Goal: Task Accomplishment & Management: Manage account settings

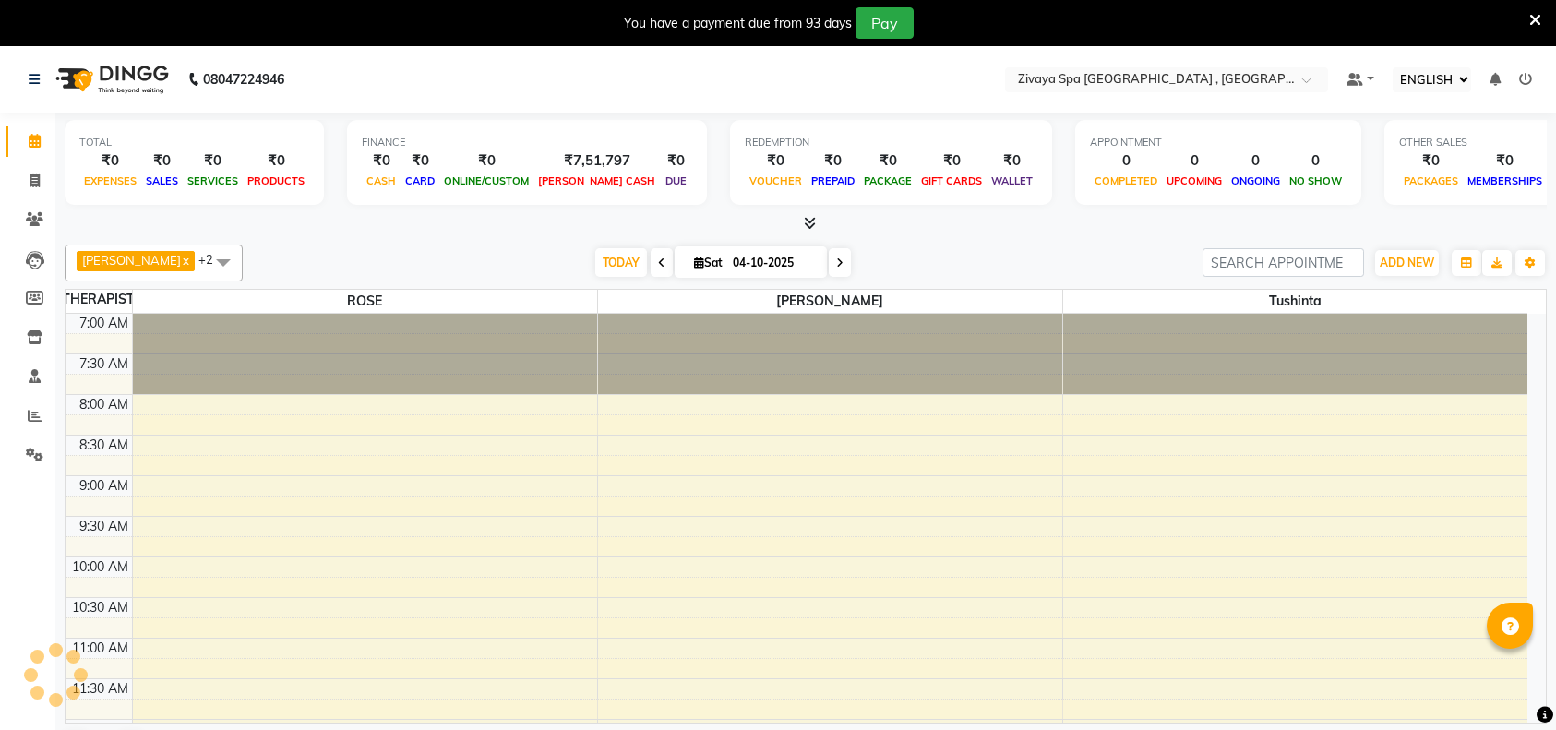
select select "ec"
click at [1530, 662] on div "Opens Chat This icon Opens the chat window." at bounding box center [1506, 682] width 59 height 55
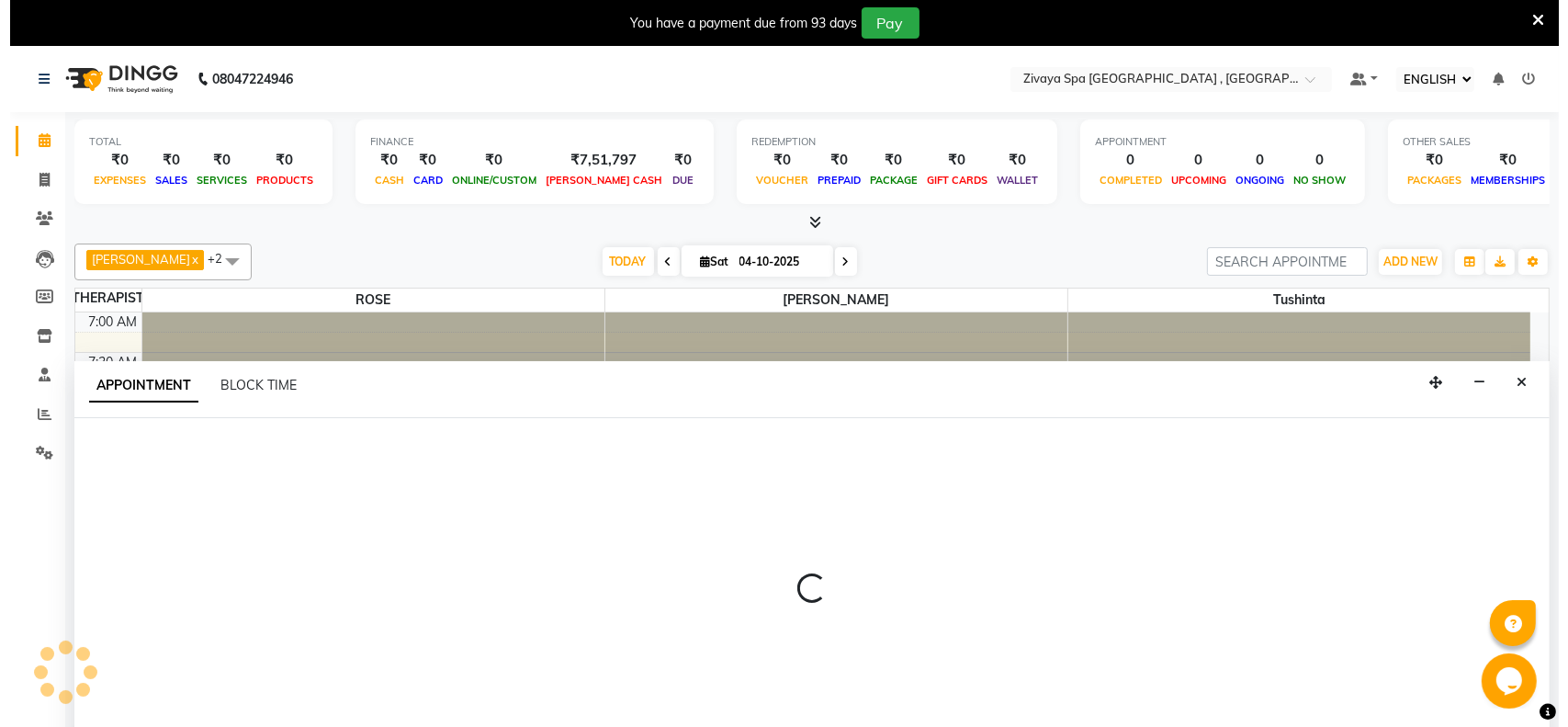
scroll to position [46, 0]
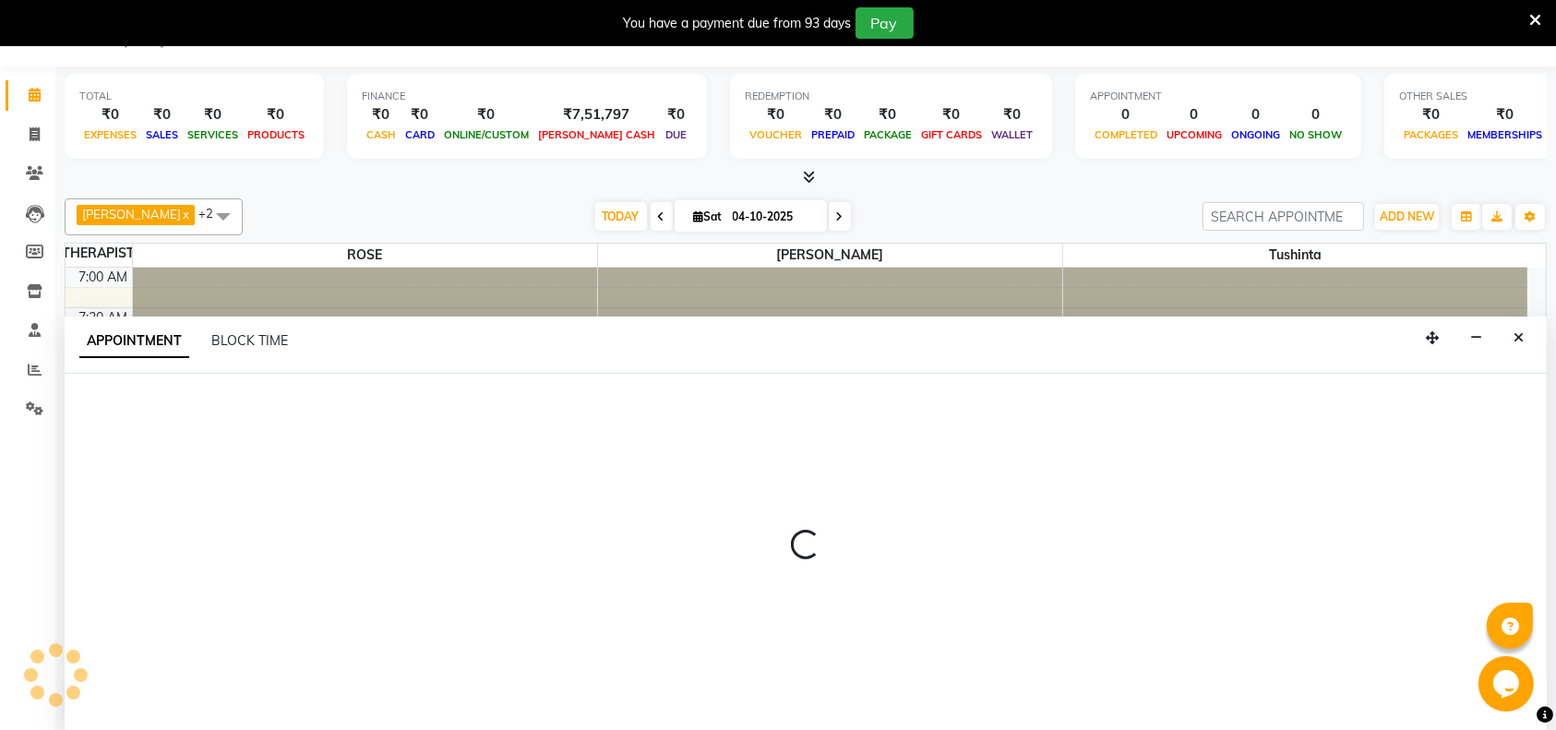
select select "74833"
select select "630"
select select "tentative"
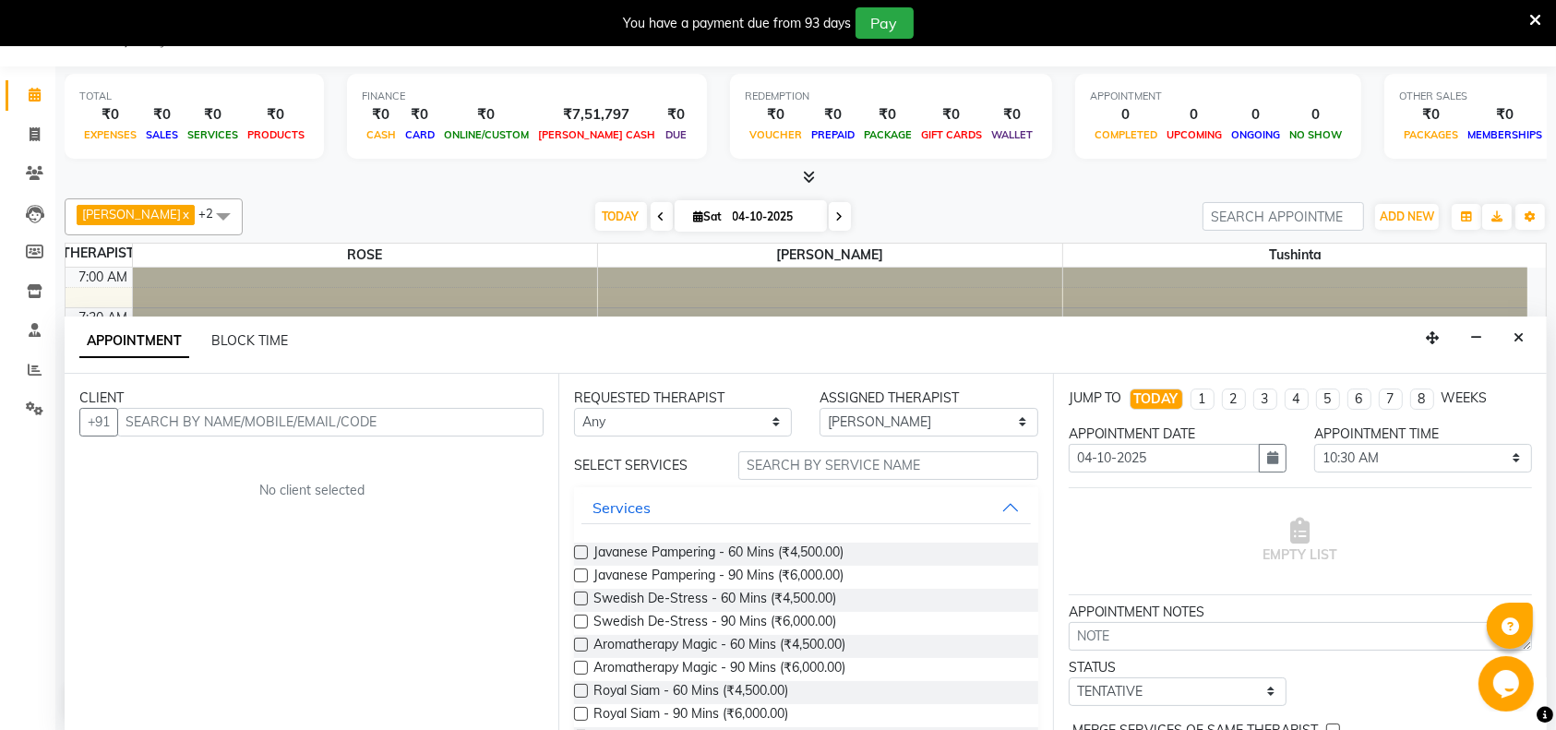
click at [310, 430] on input "text" at bounding box center [330, 422] width 426 height 29
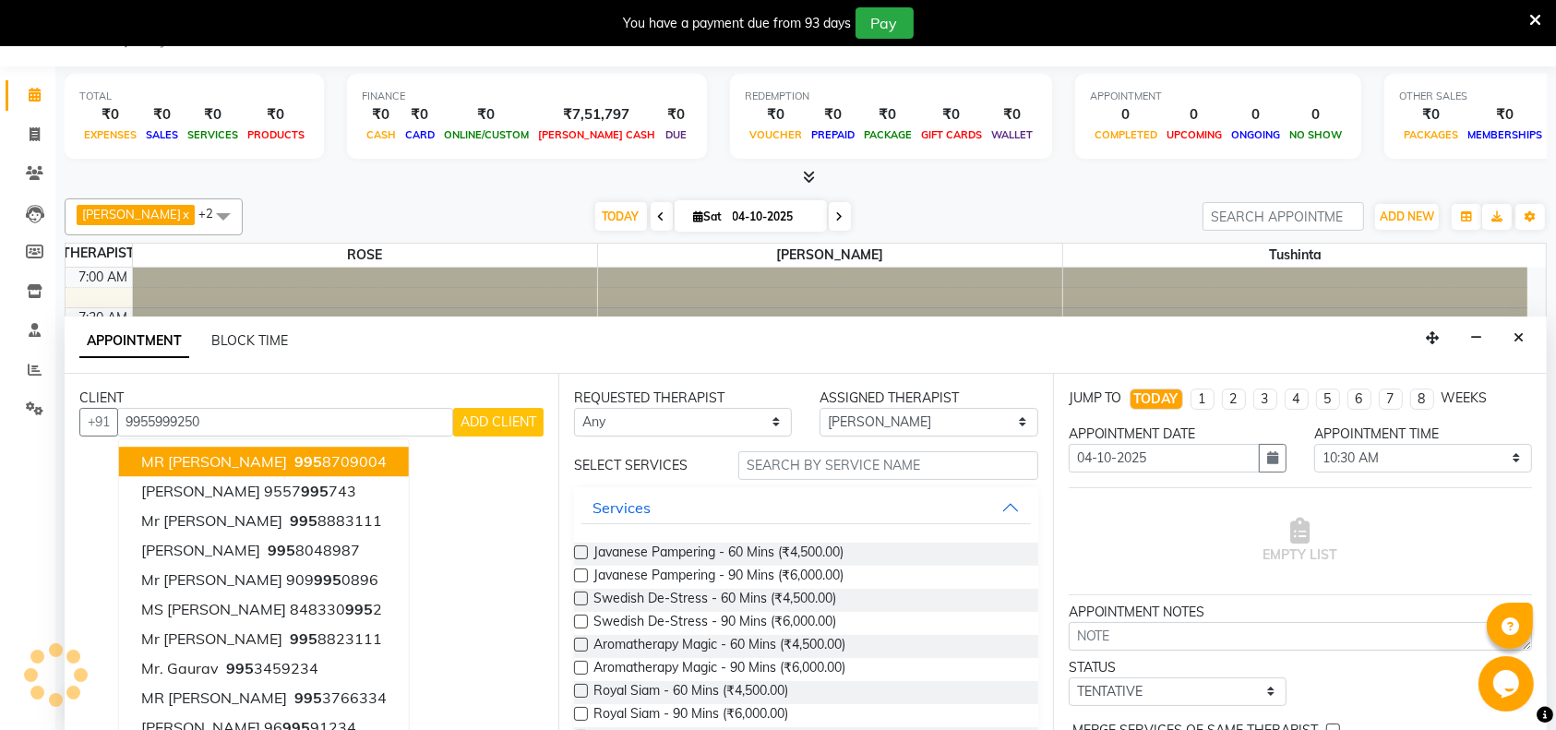
type input "9955999250"
click at [475, 430] on button "ADD CLIENT" at bounding box center [498, 422] width 90 height 29
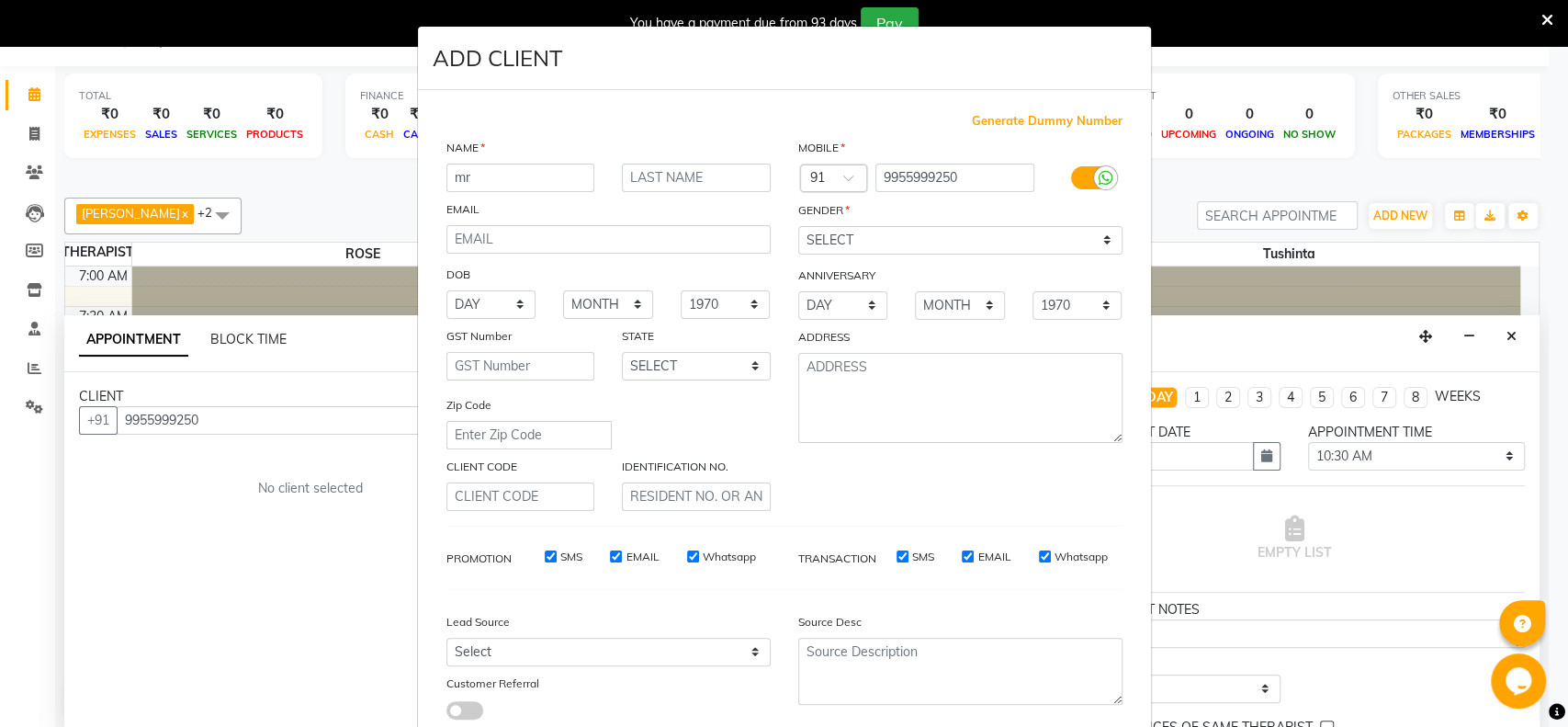
type input "m"
type input "MR"
click at [631, 178] on input "text" at bounding box center [696, 177] width 148 height 29
type input "CHRAG"
click at [1103, 241] on select "SELECT MALE FEMALE OTHER PREFER NOT TO SAY" at bounding box center [961, 240] width 325 height 29
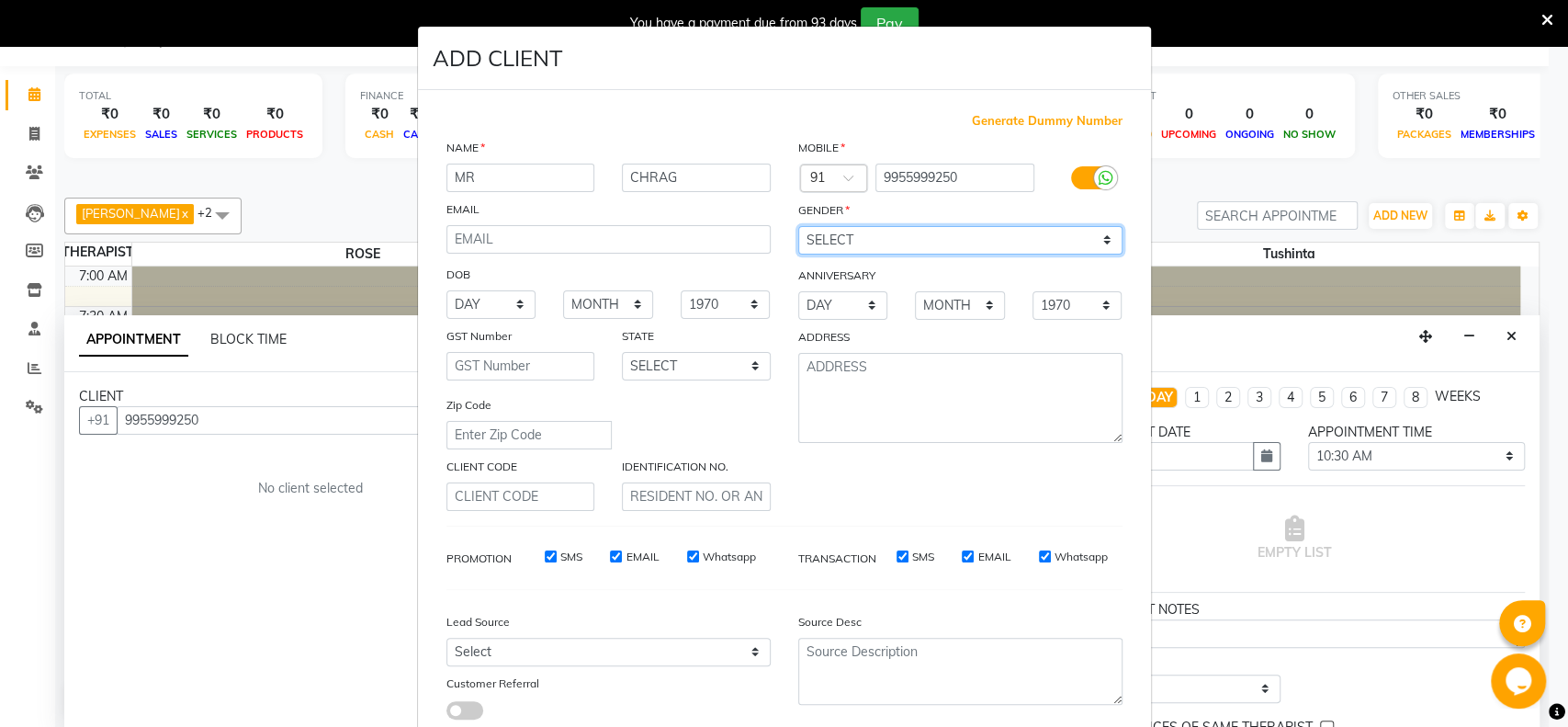
select select "male"
click at [798, 226] on select "SELECT MALE FEMALE OTHER PREFER NOT TO SAY" at bounding box center [961, 240] width 325 height 29
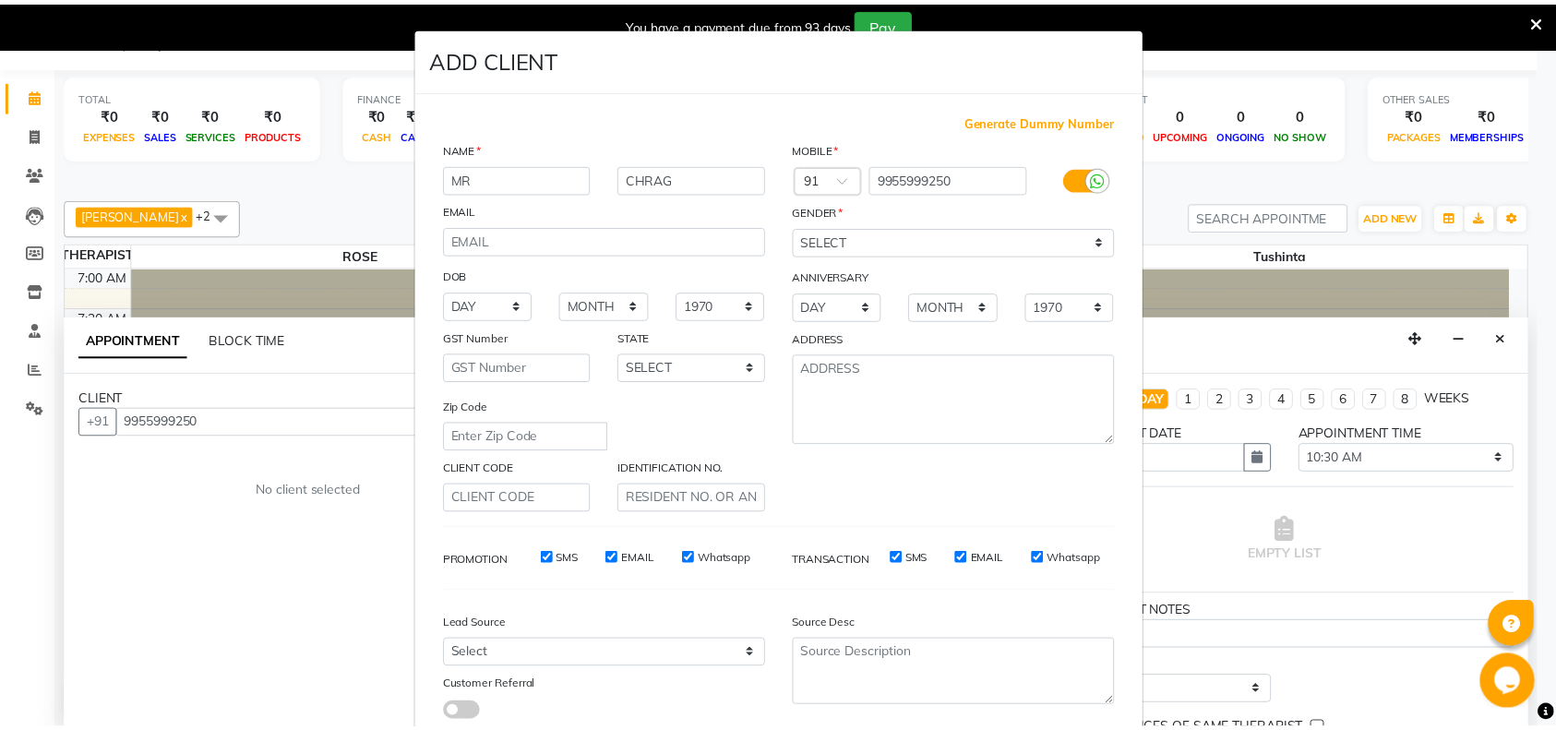
scroll to position [118, 0]
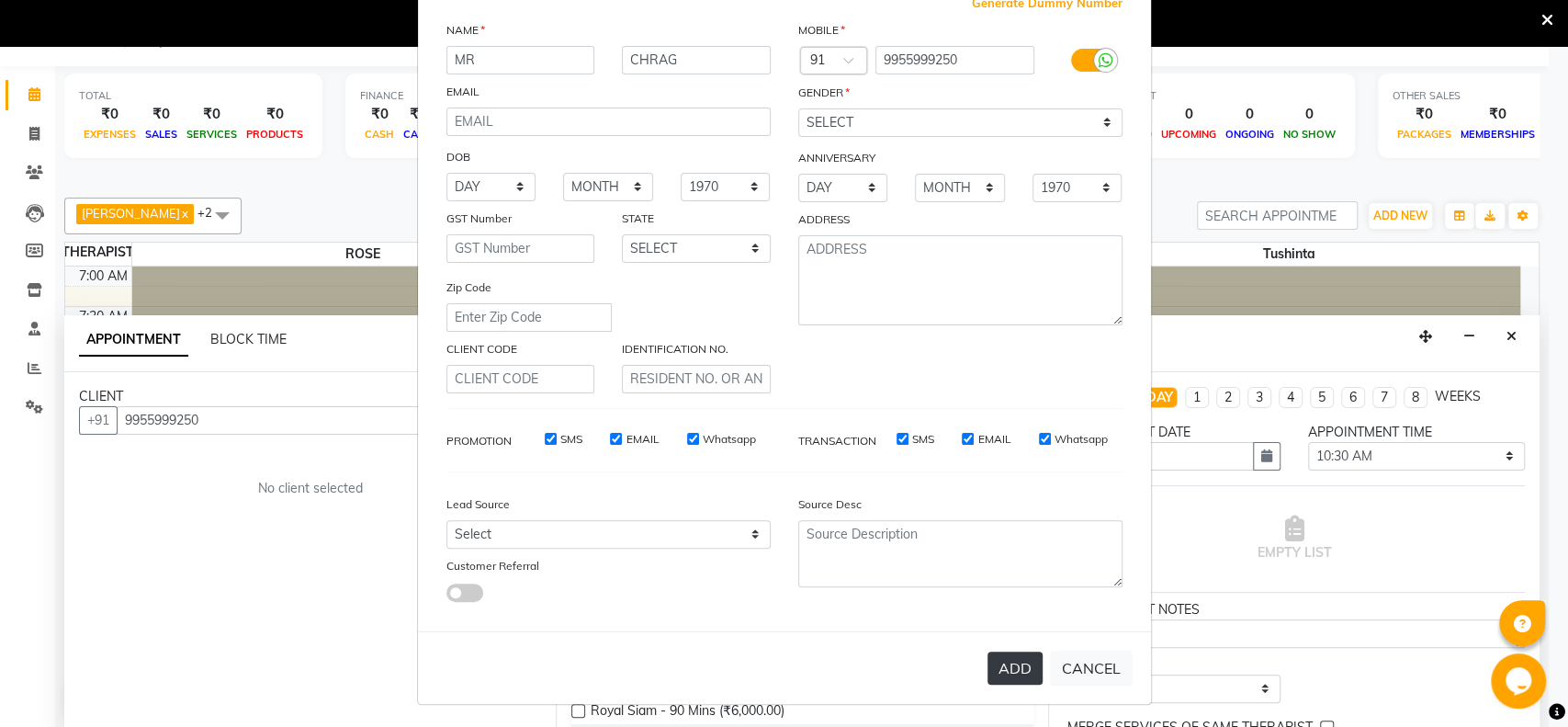
click at [1017, 662] on button "ADD" at bounding box center [1014, 667] width 55 height 33
select select
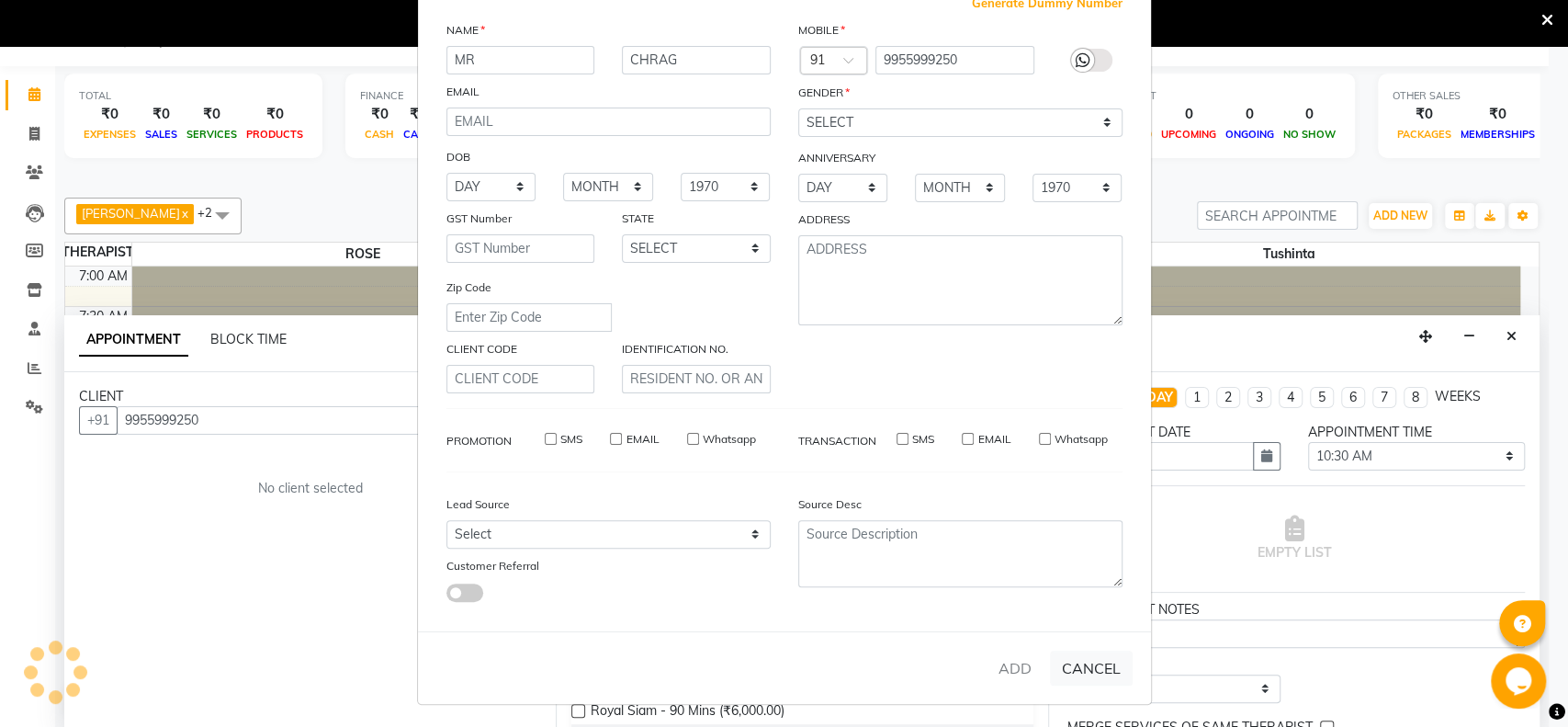
select select
checkbox input "false"
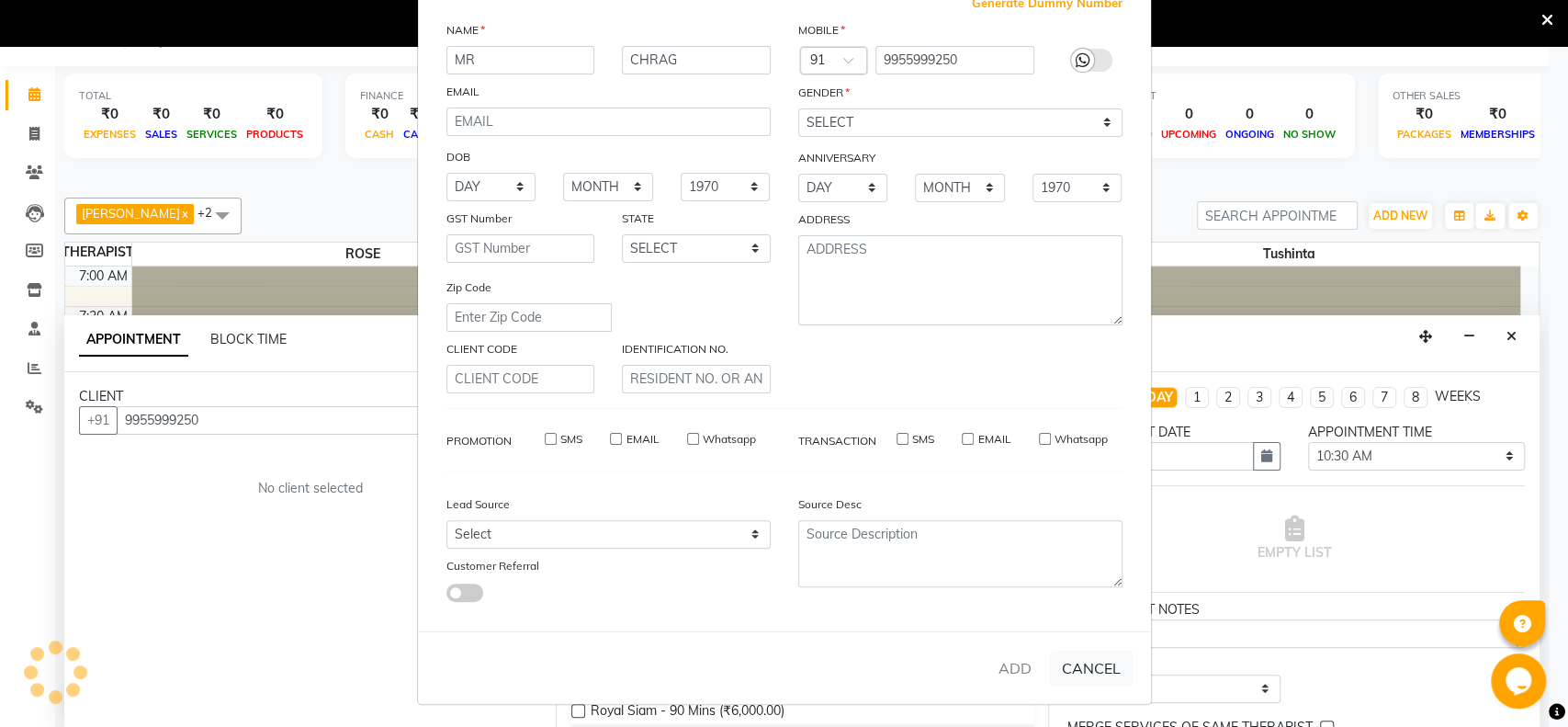
checkbox input "false"
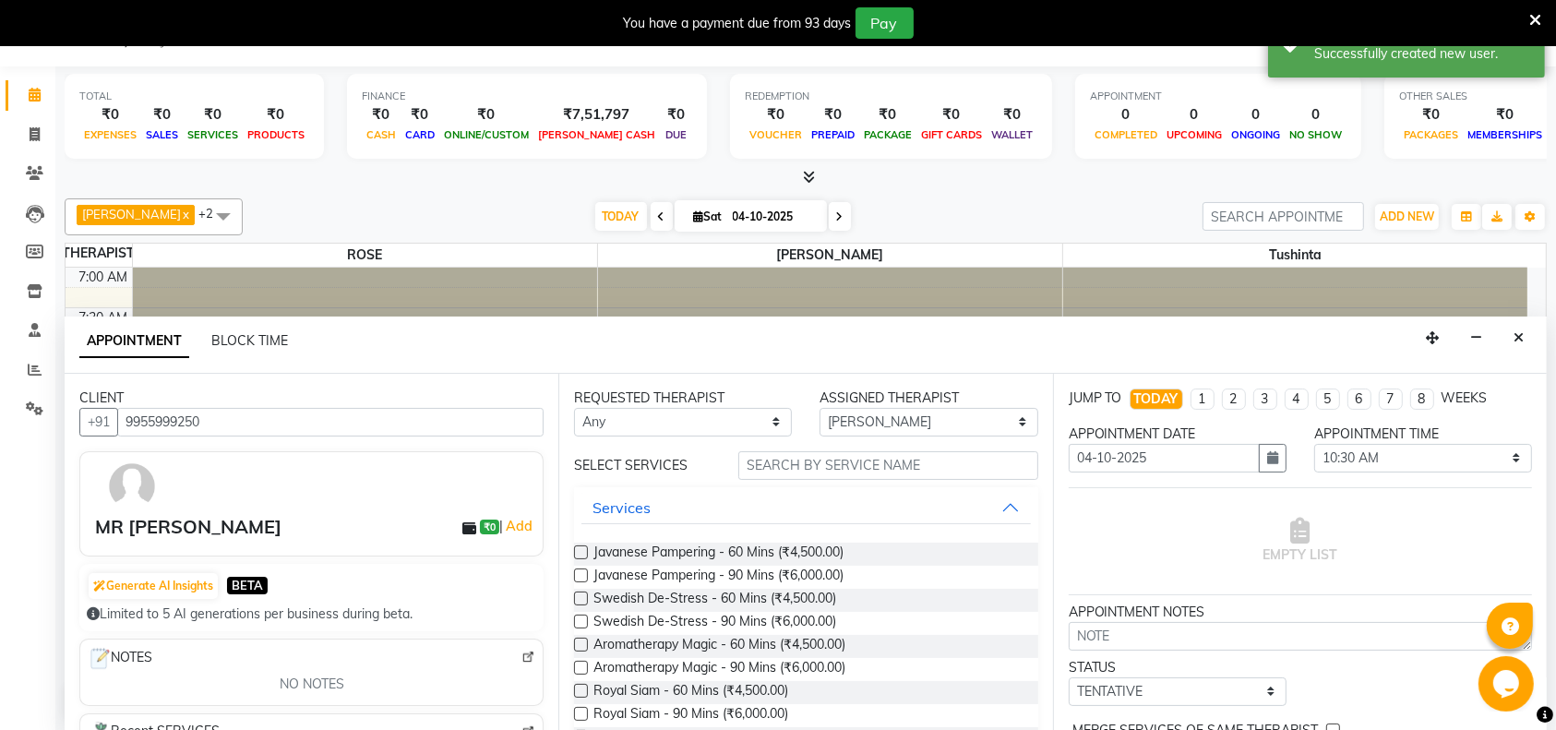
click at [873, 557] on div "Javanese Pampering - 60 Mins (₹4,500.00)" at bounding box center [805, 554] width 463 height 23
click at [576, 551] on label at bounding box center [581, 552] width 14 height 14
click at [576, 551] on input "checkbox" at bounding box center [580, 554] width 12 height 12
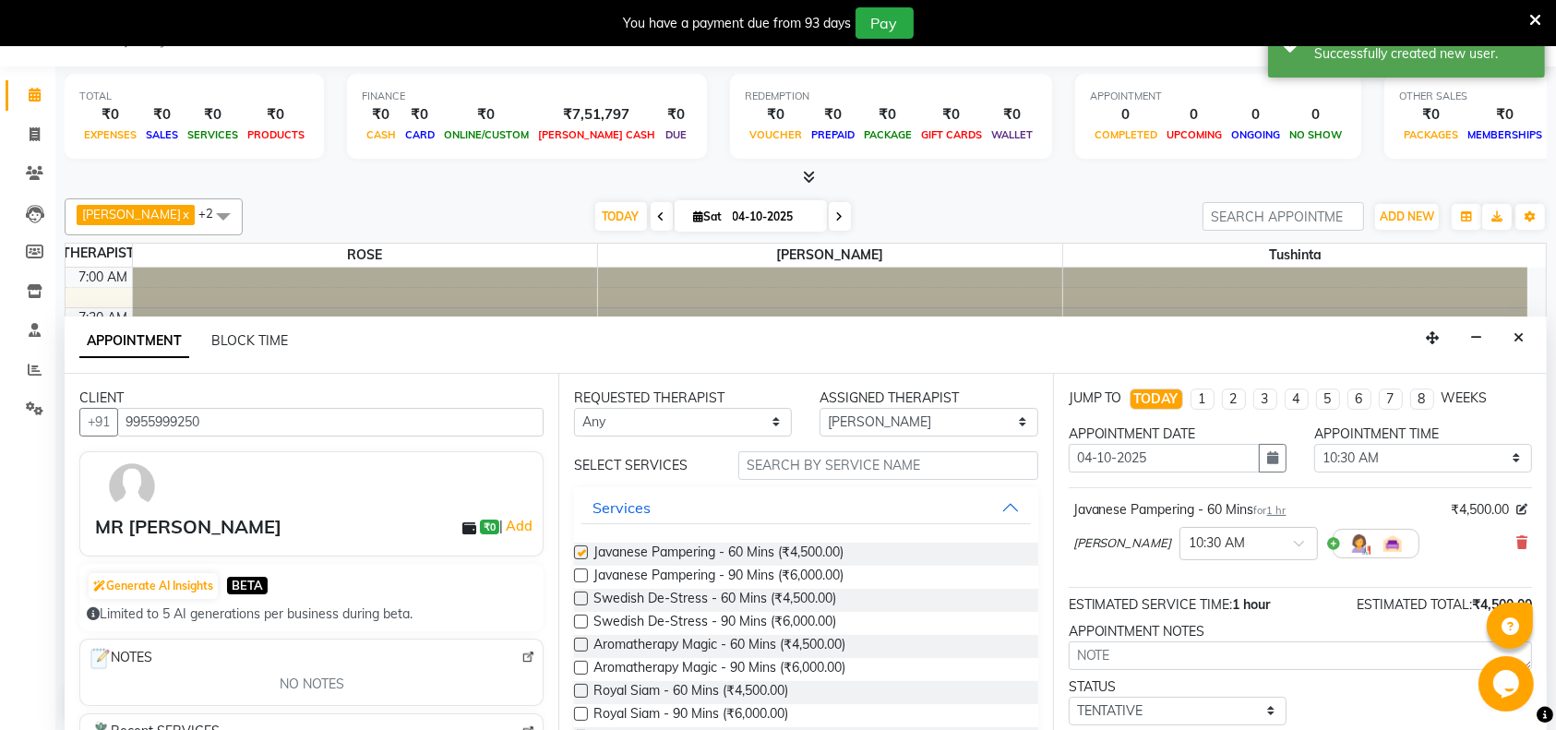
checkbox input "false"
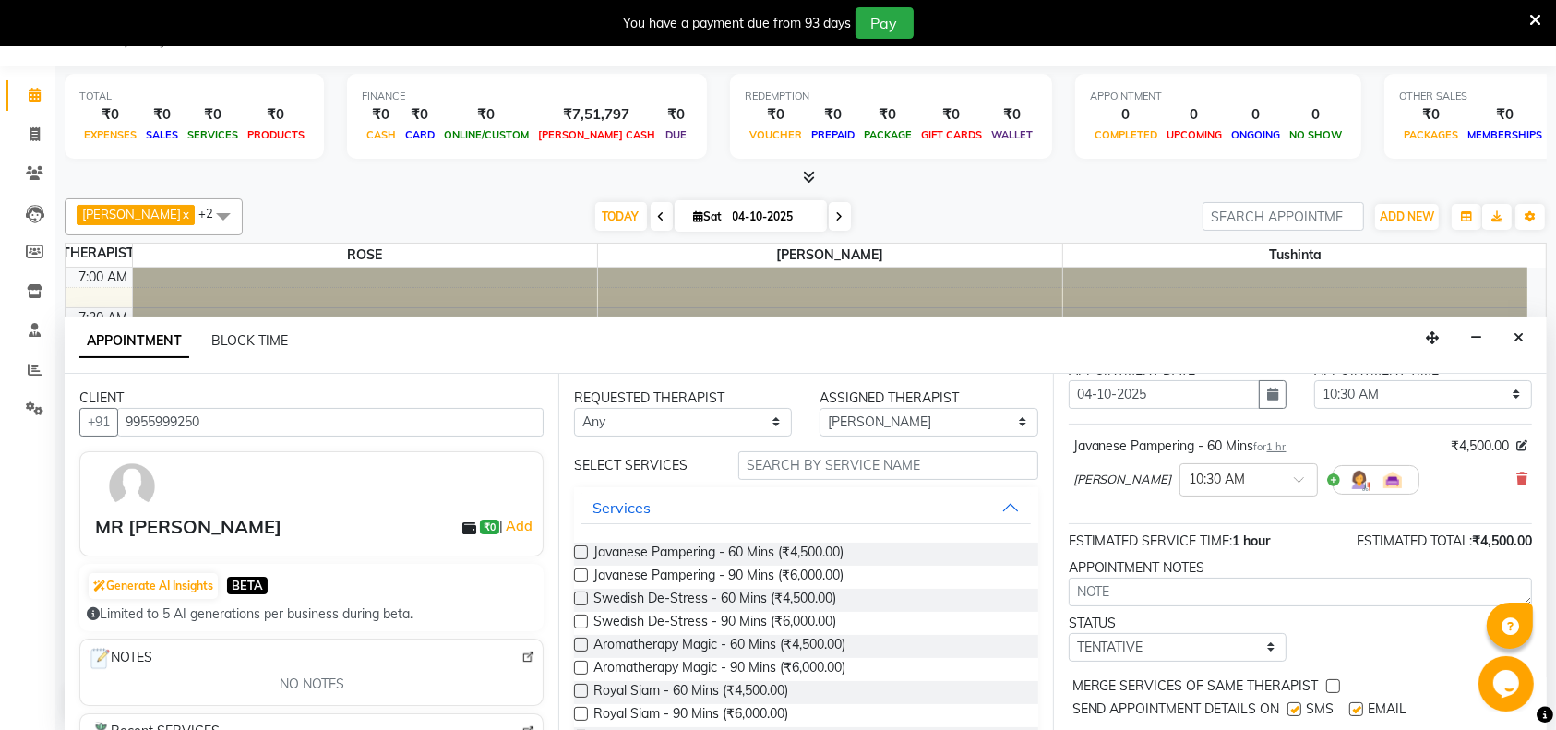
scroll to position [109, 0]
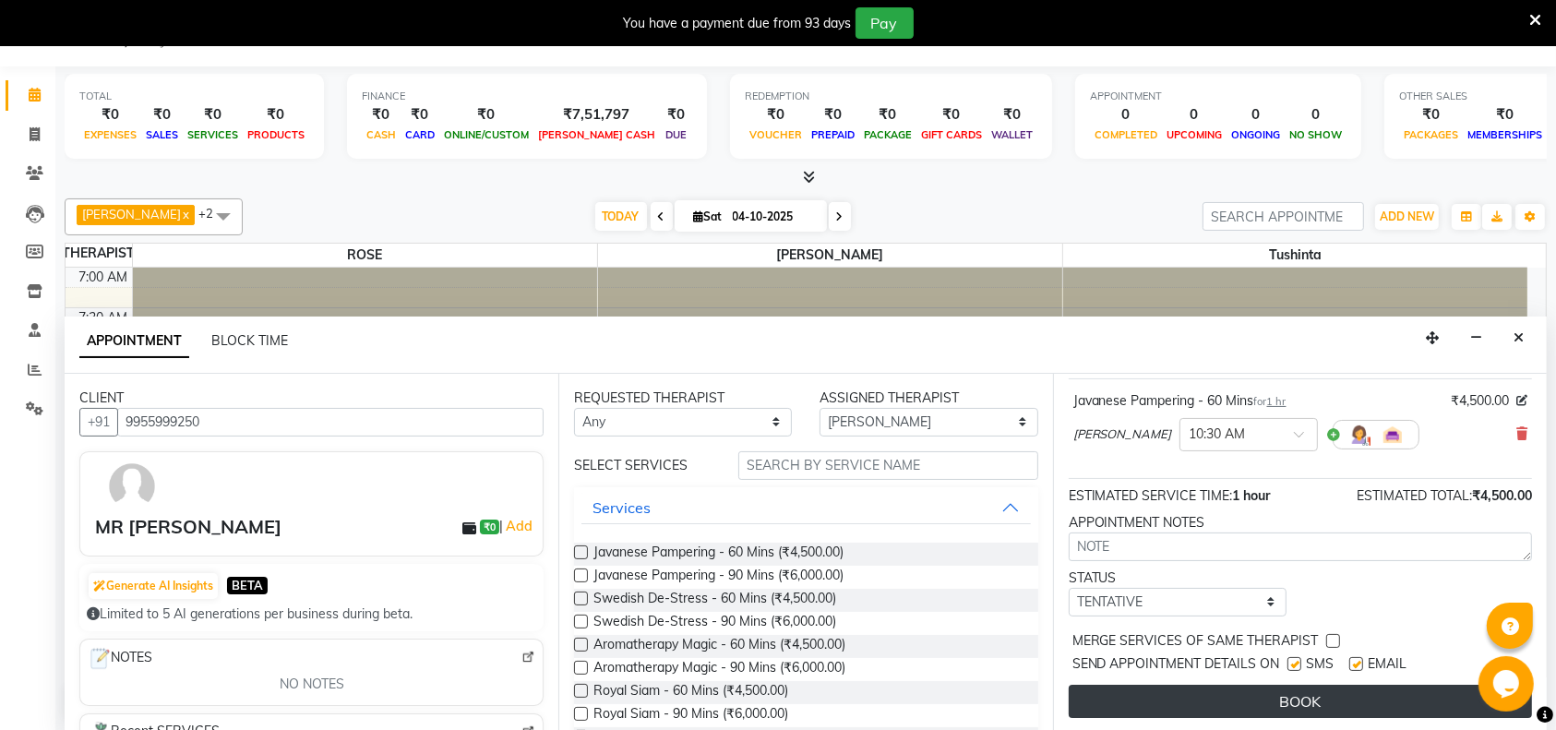
click at [1307, 701] on button "BOOK" at bounding box center [1300, 701] width 463 height 33
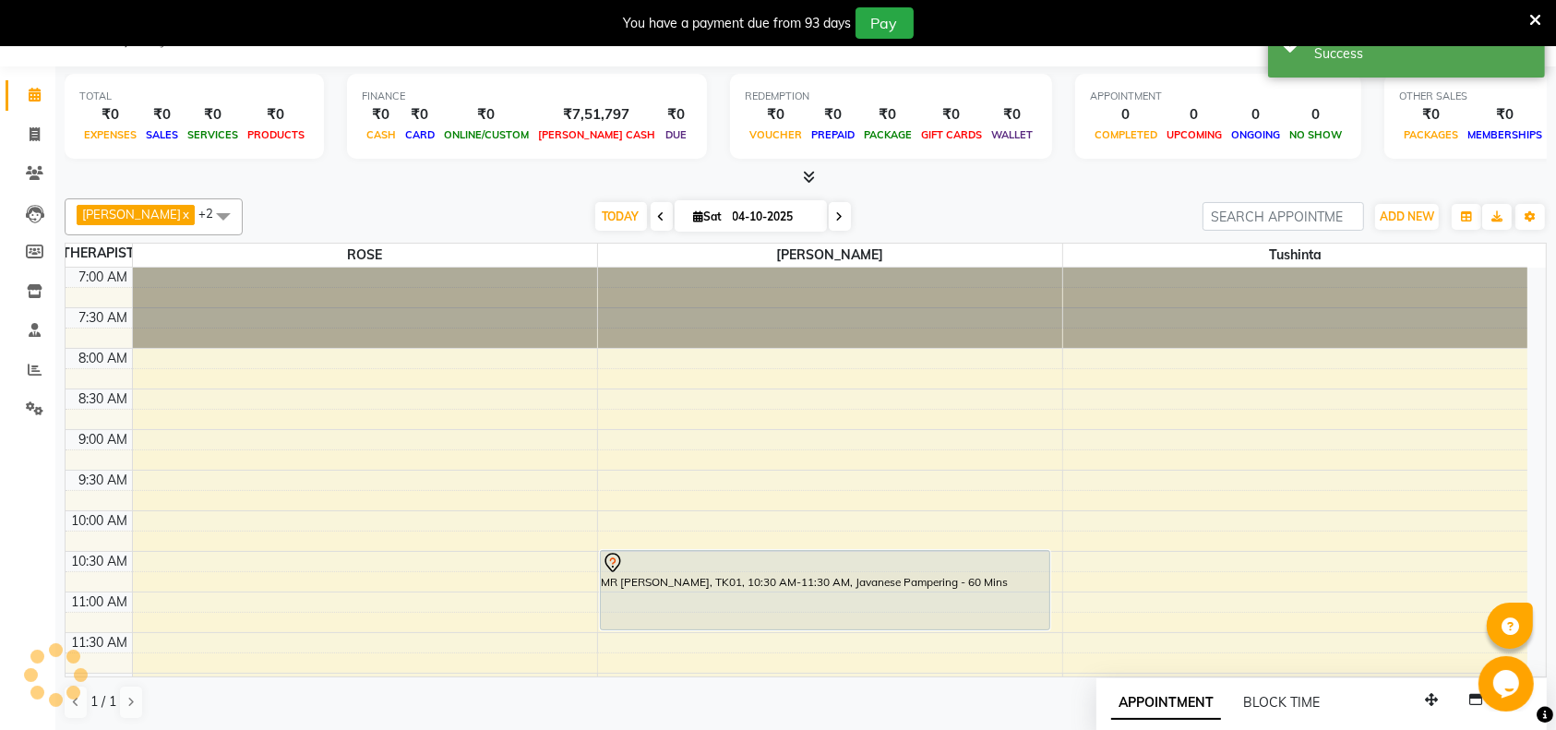
scroll to position [0, 0]
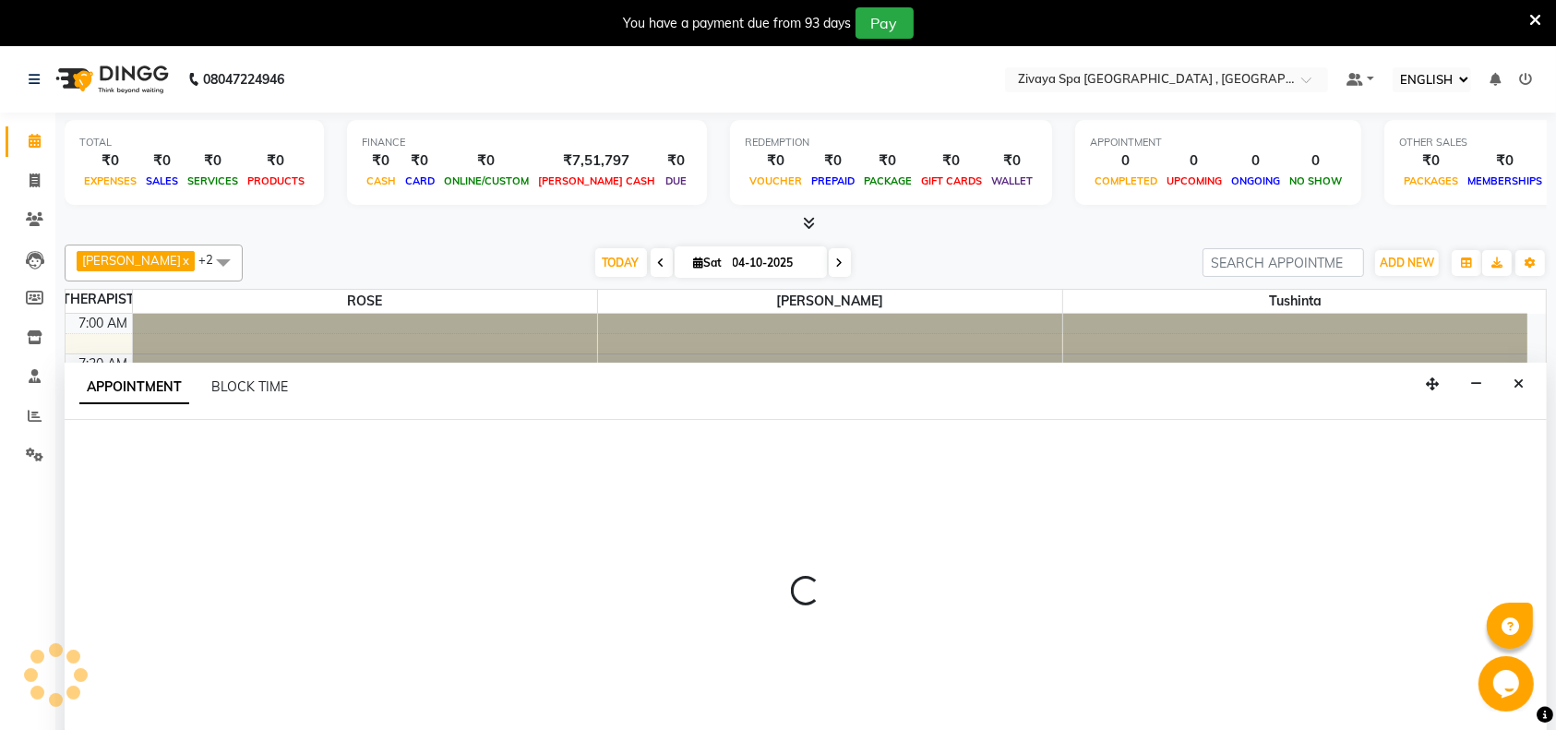
scroll to position [46, 0]
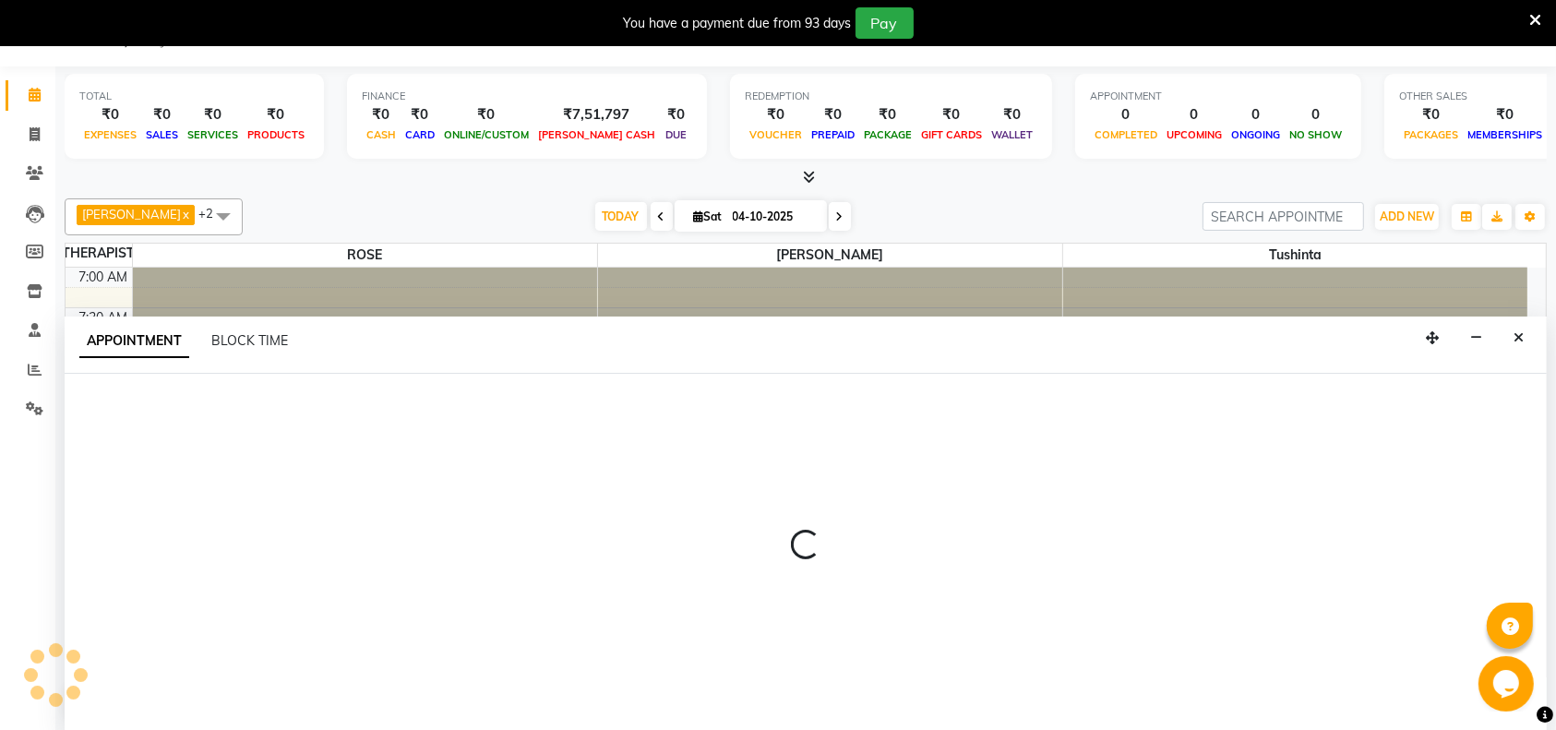
select select "74833"
select select "495"
select select "tentative"
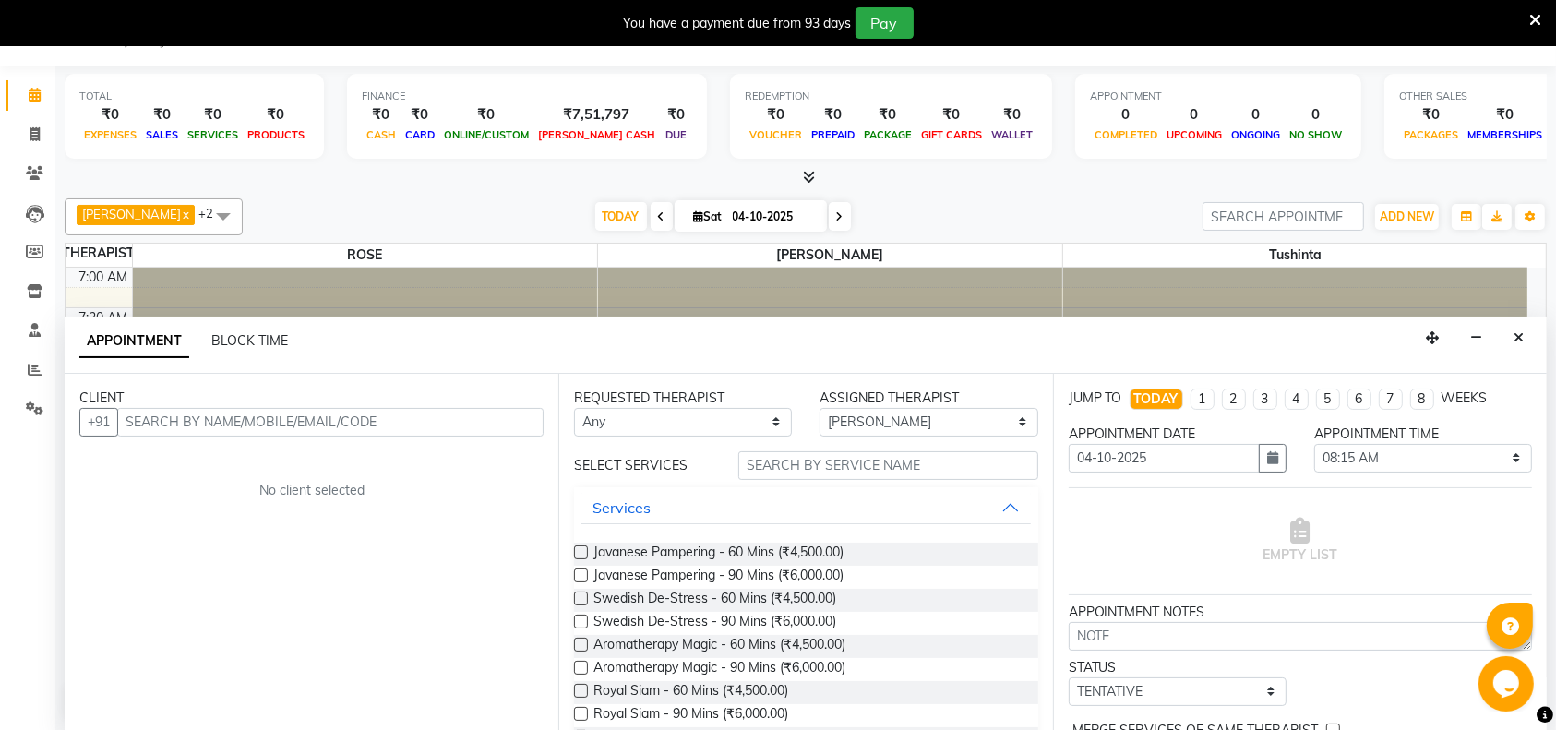
click at [1537, 16] on icon at bounding box center [1535, 20] width 12 height 17
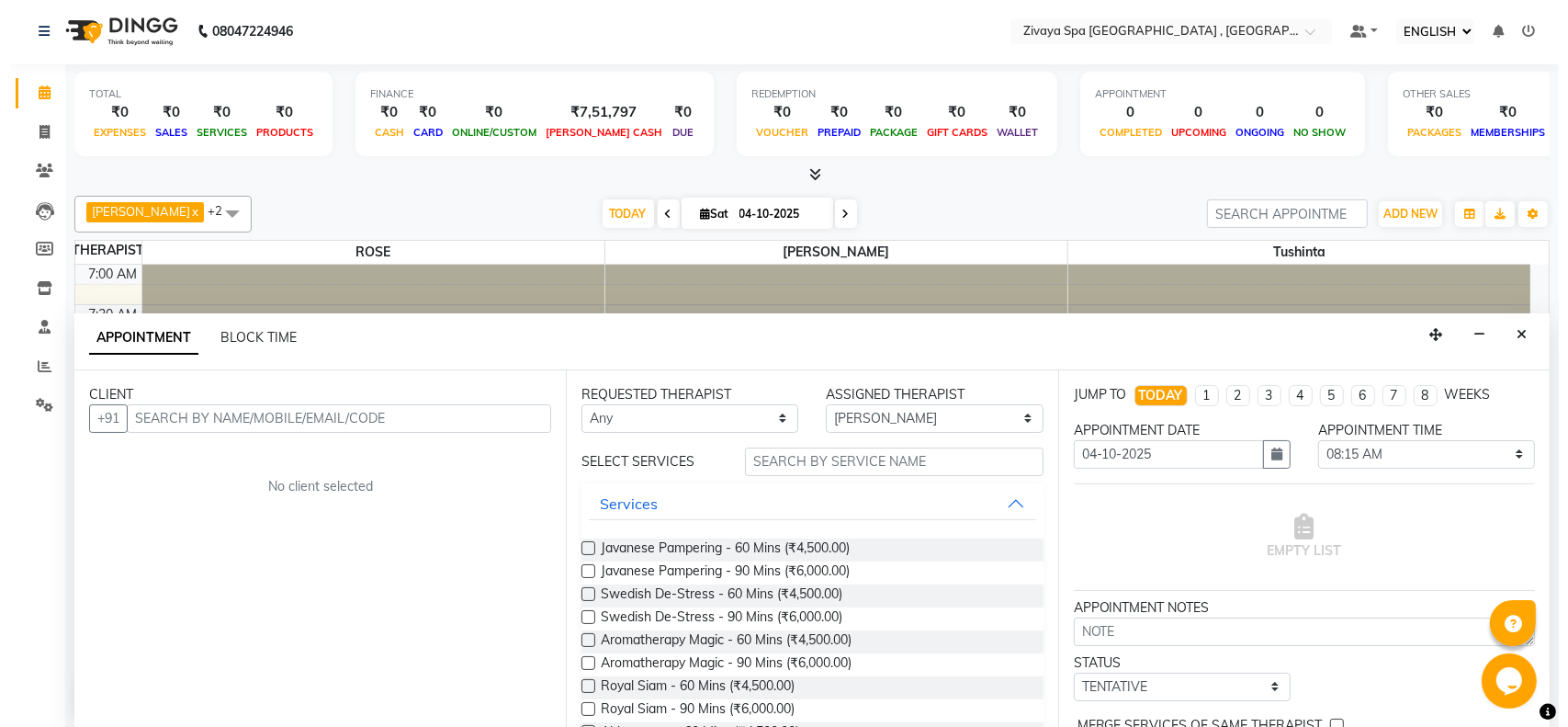
scroll to position [0, 0]
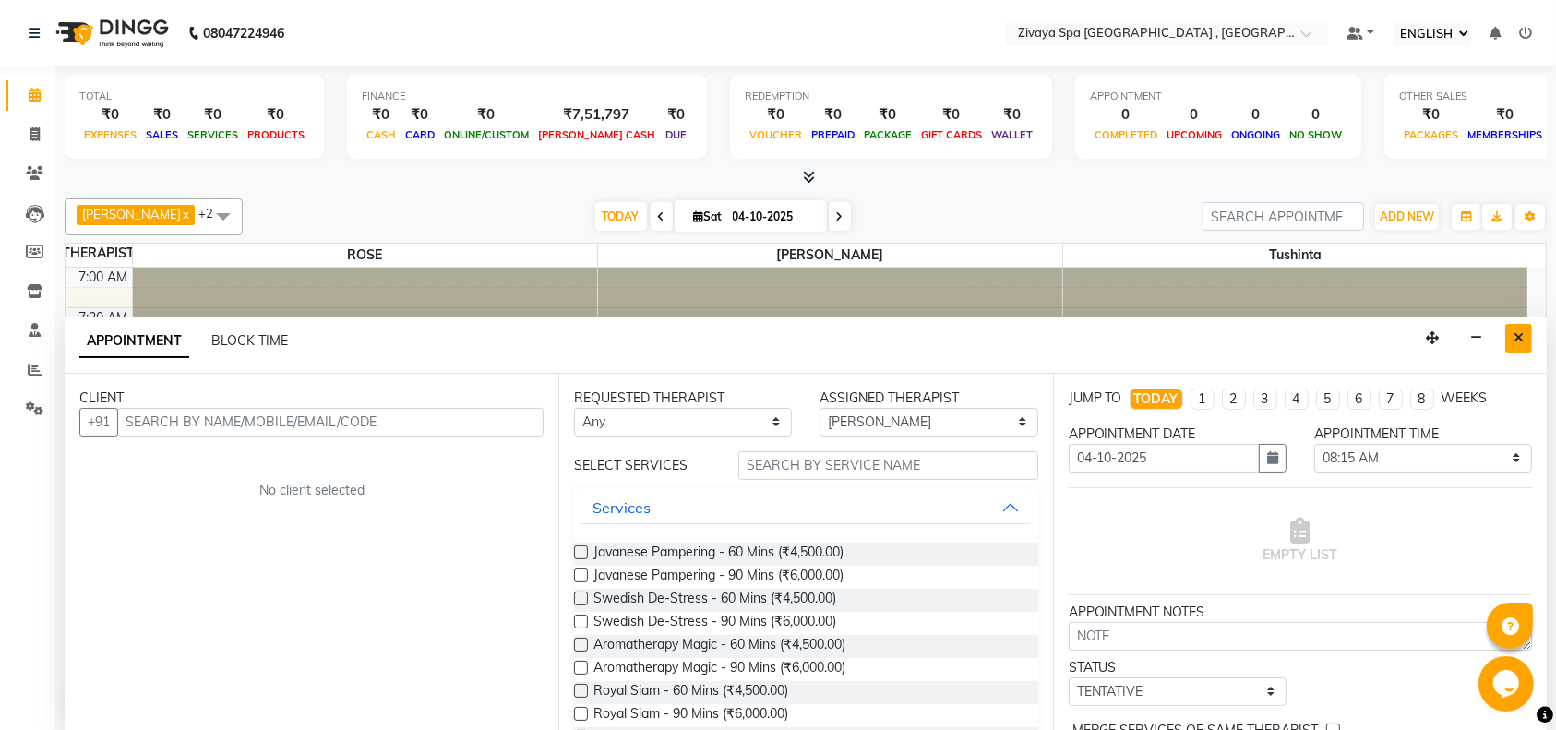
click at [1521, 331] on icon "Close" at bounding box center [1518, 337] width 10 height 13
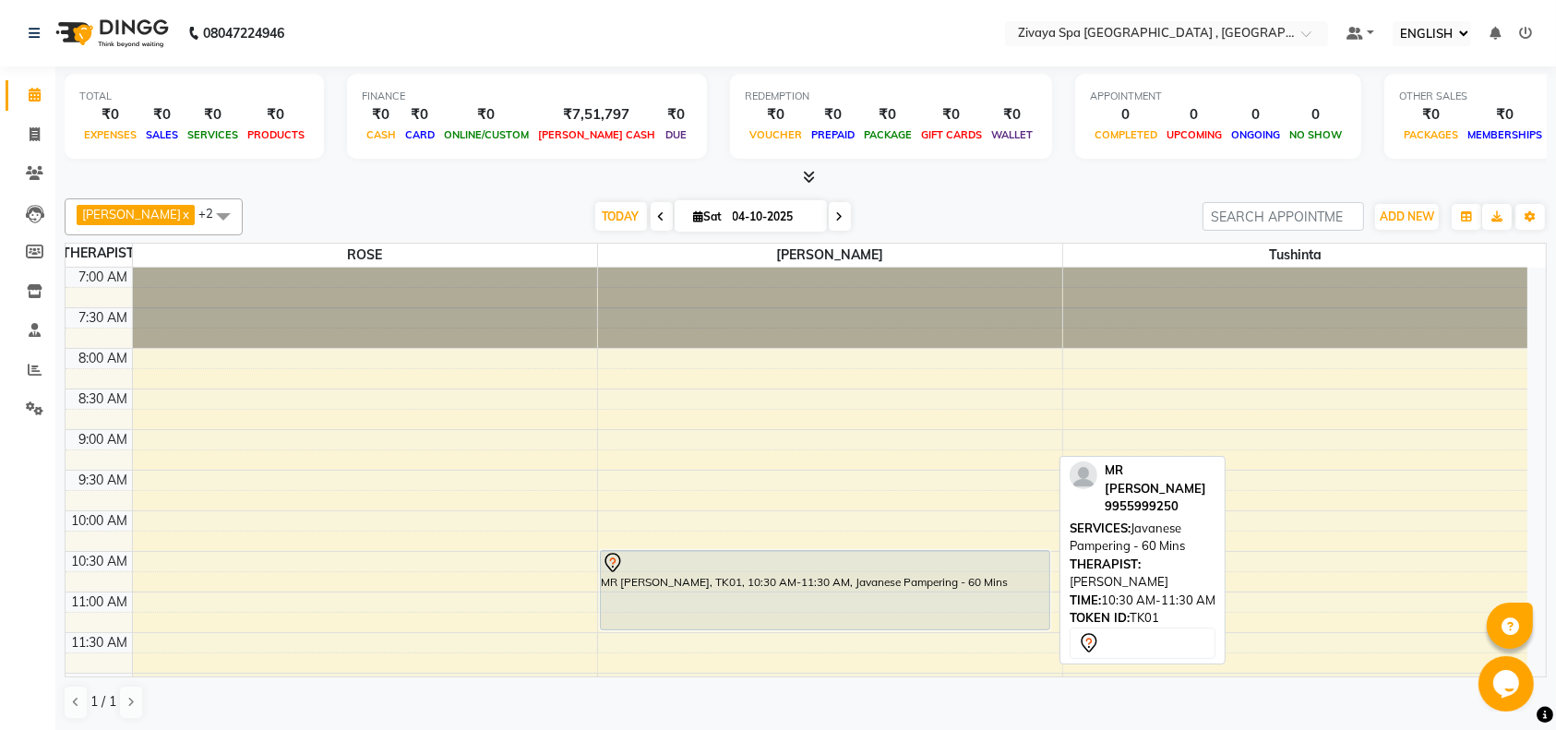
click at [736, 598] on div "MR [PERSON_NAME], TK01, 10:30 AM-11:30 AM, Javanese Pampering - 60 Mins" at bounding box center [825, 590] width 448 height 78
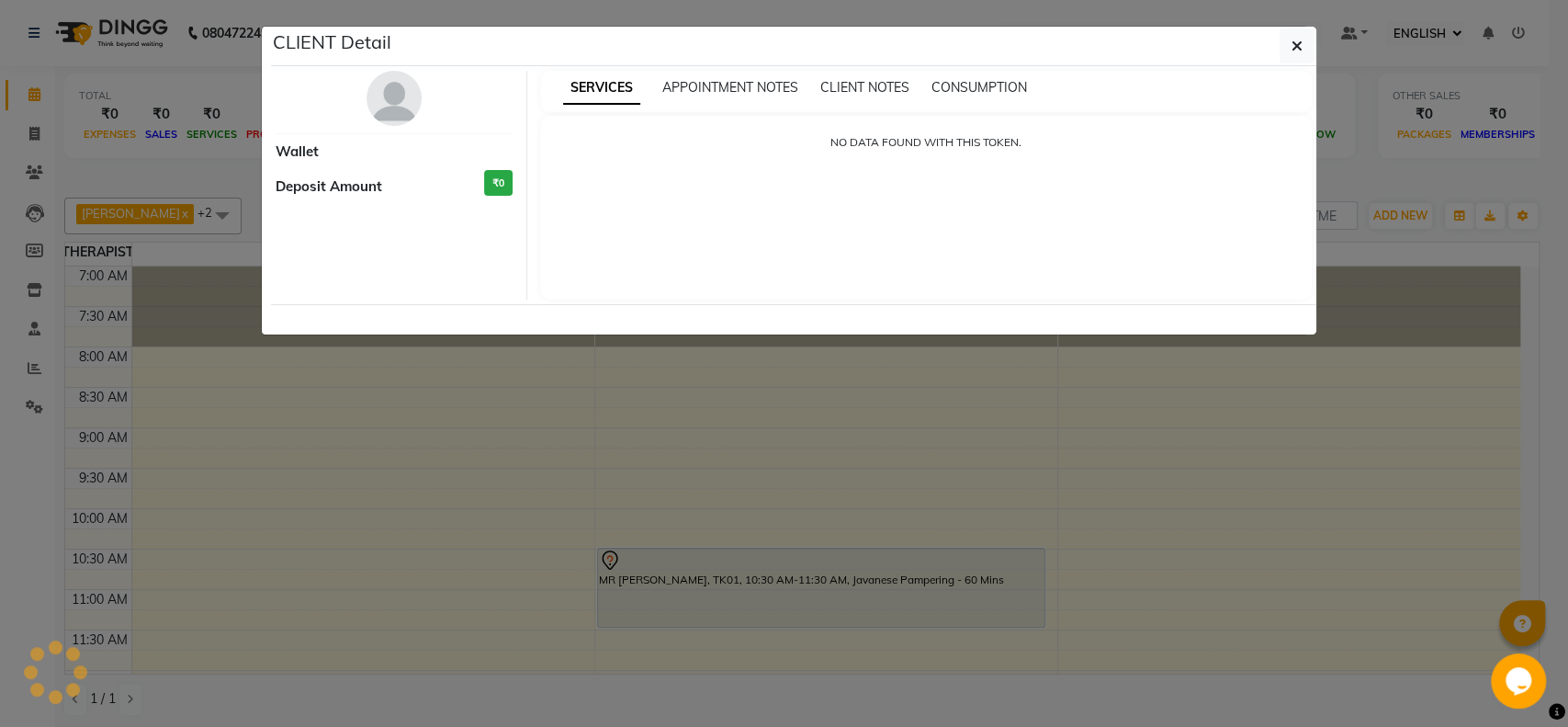
select select "7"
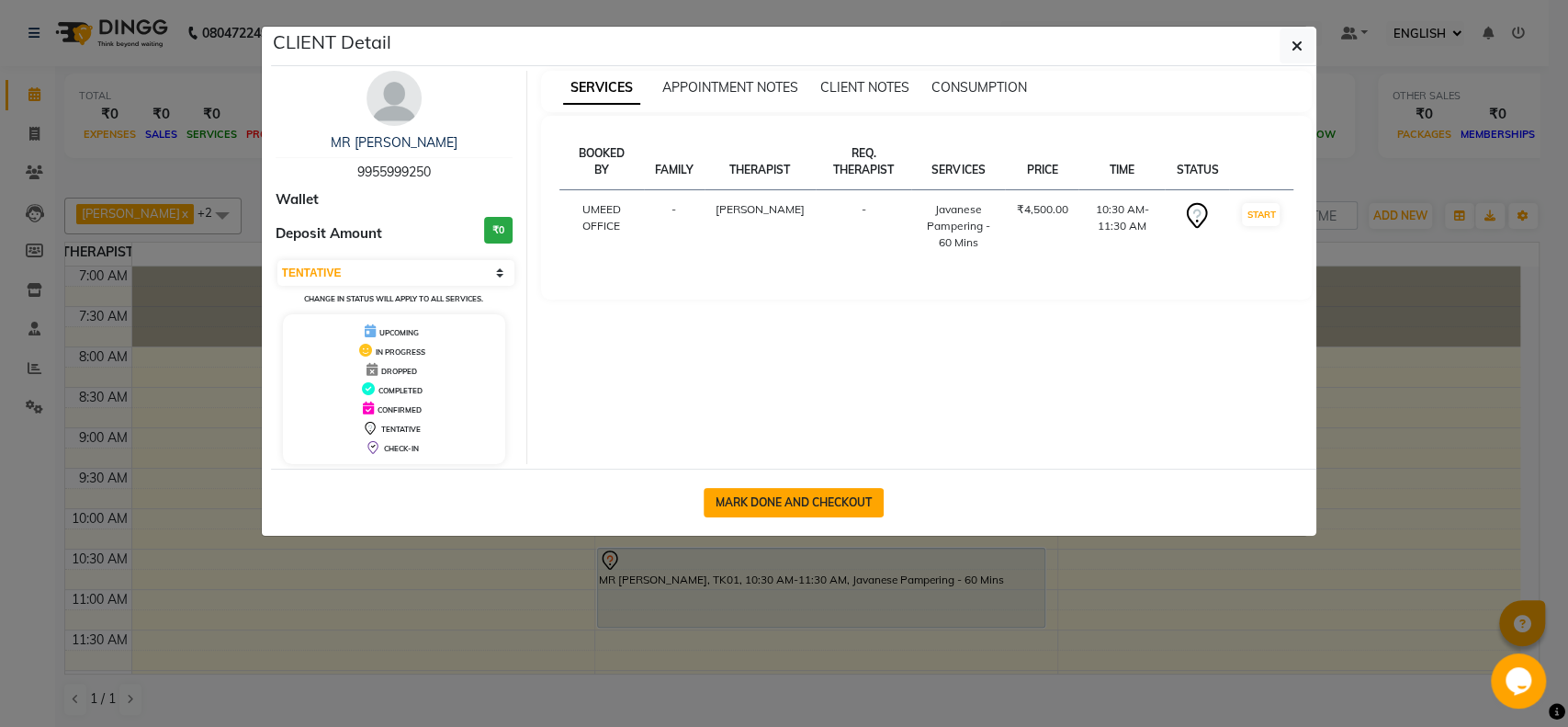
click at [768, 505] on button "MARK DONE AND CHECKOUT" at bounding box center [793, 503] width 180 height 30
select select "service"
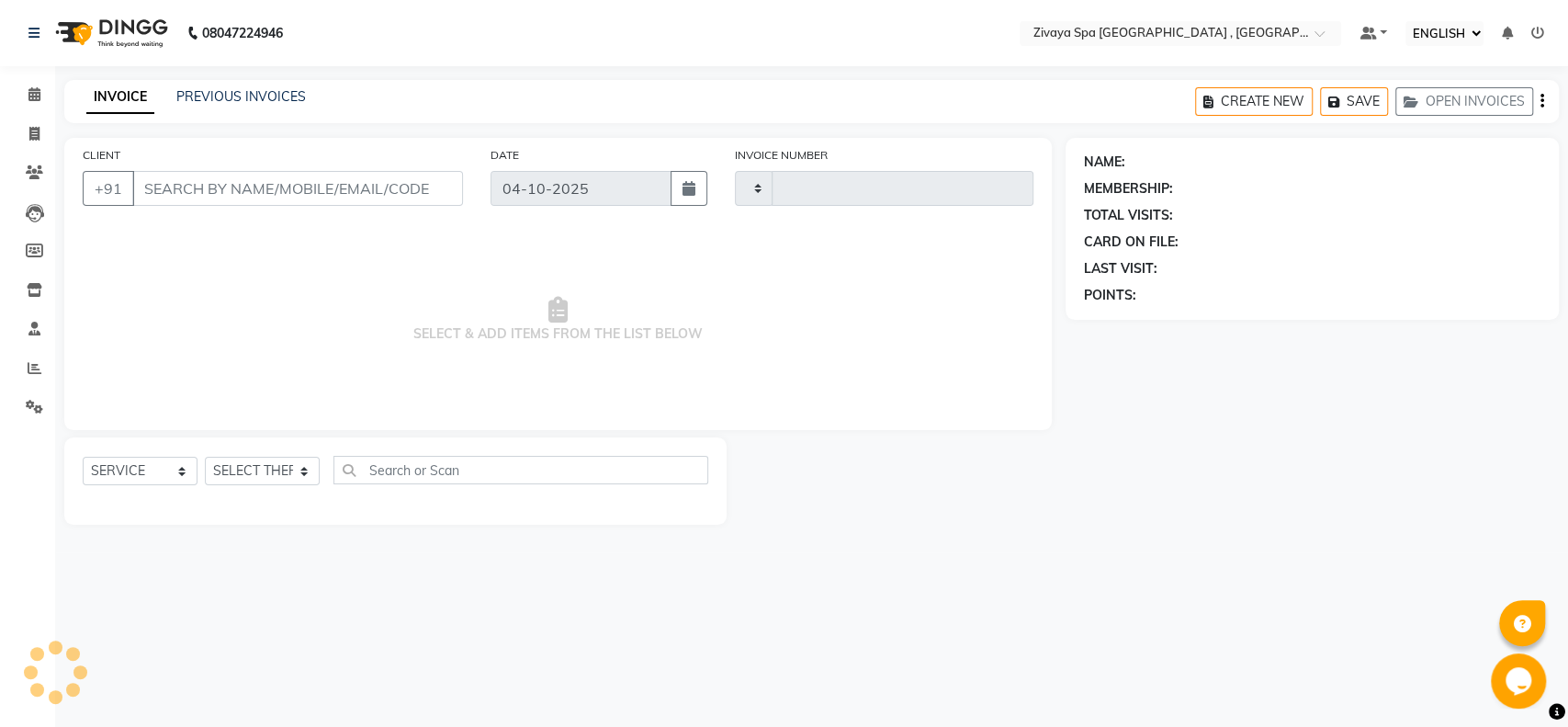
type input "0352"
select select "6505"
type input "9955999250"
select select "74833"
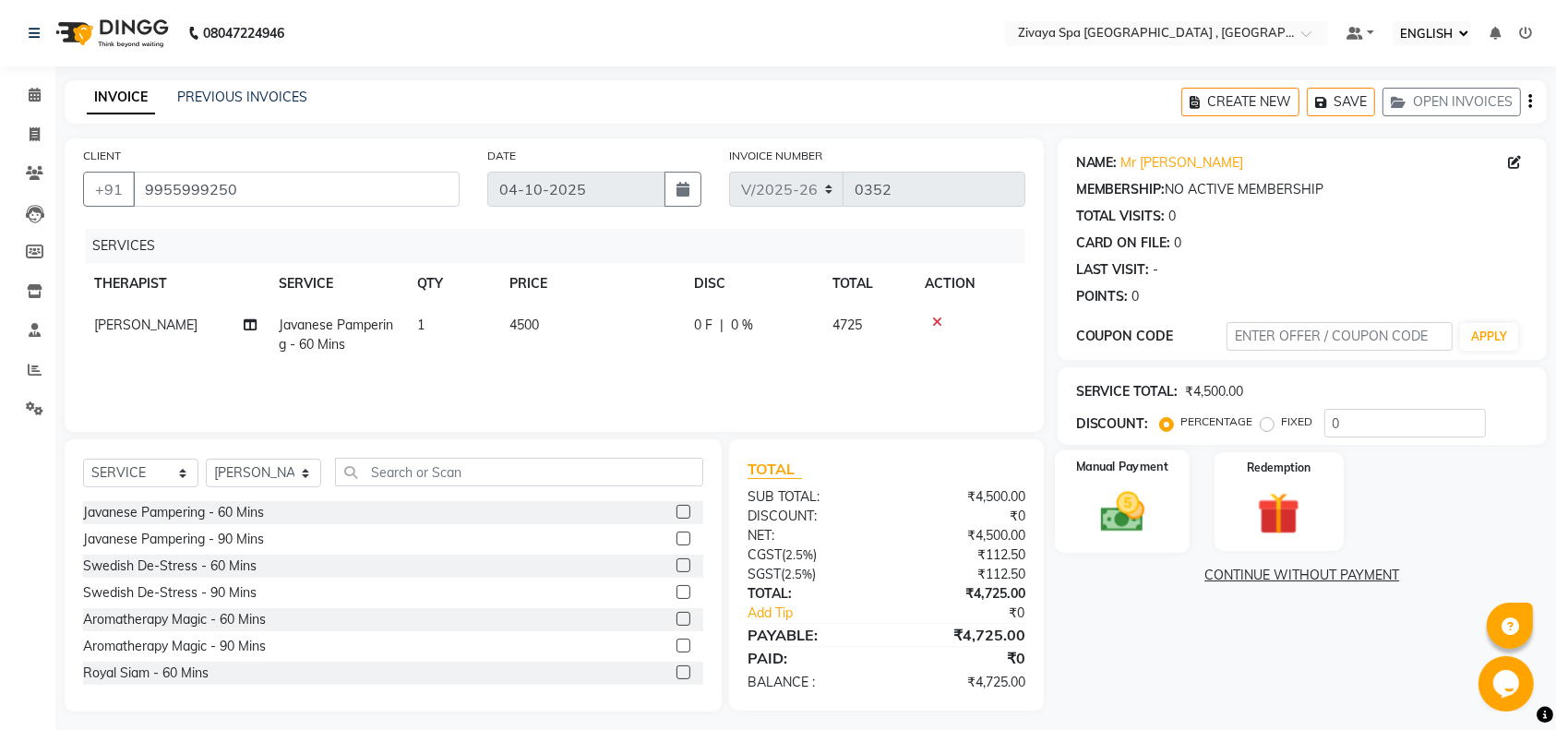
click at [1111, 532] on img at bounding box center [1122, 511] width 72 height 51
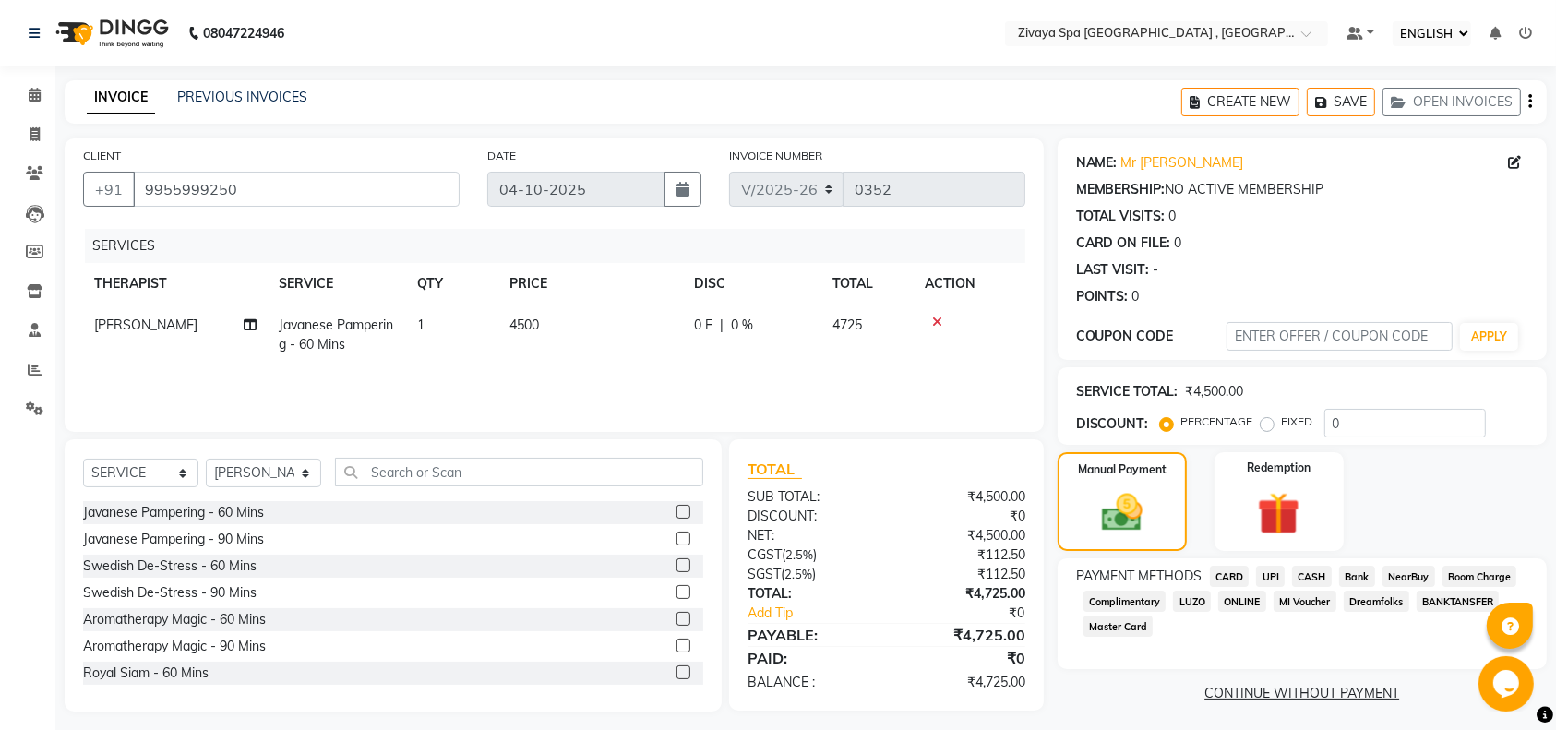
click at [1477, 575] on span "Room Charge" at bounding box center [1479, 576] width 75 height 21
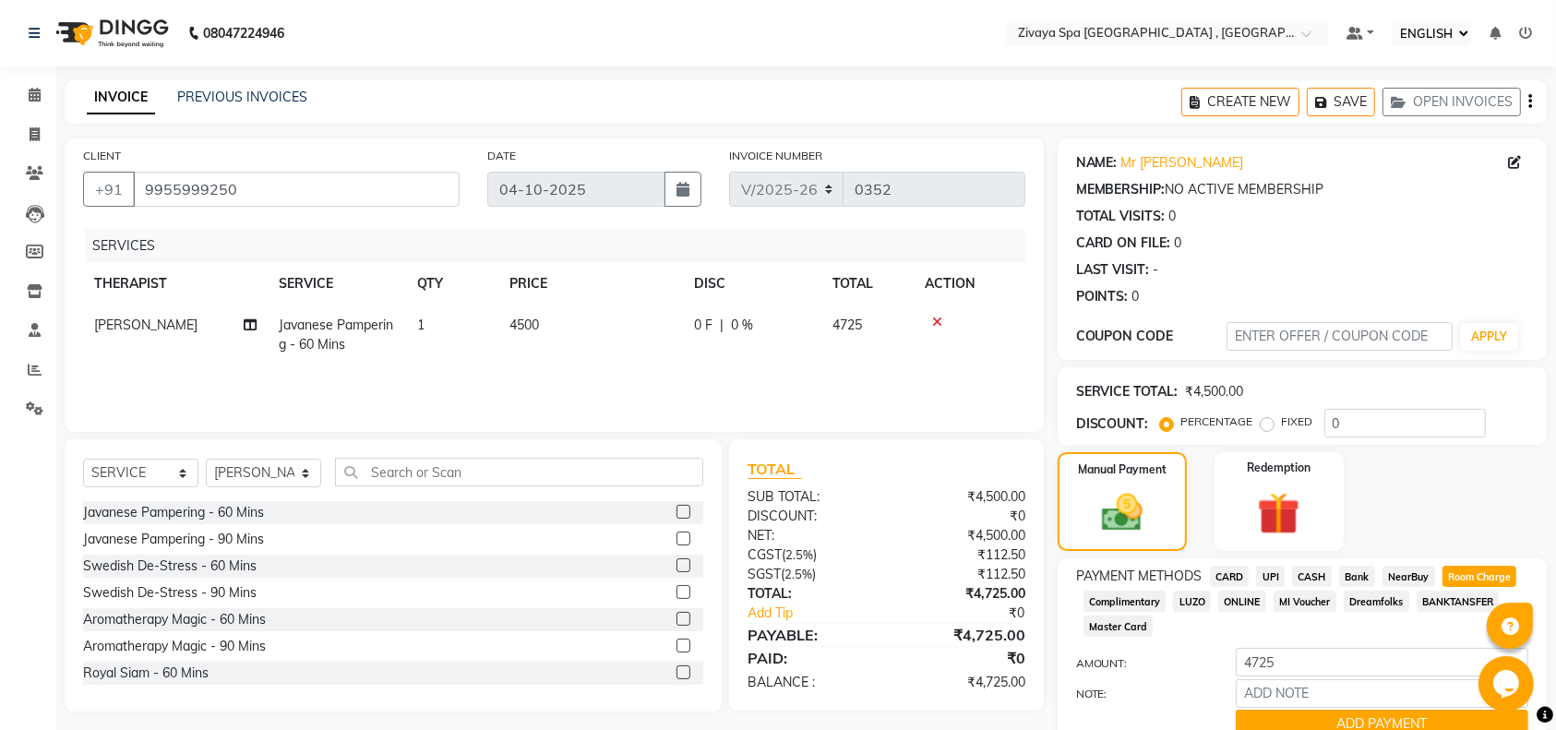
scroll to position [81, 0]
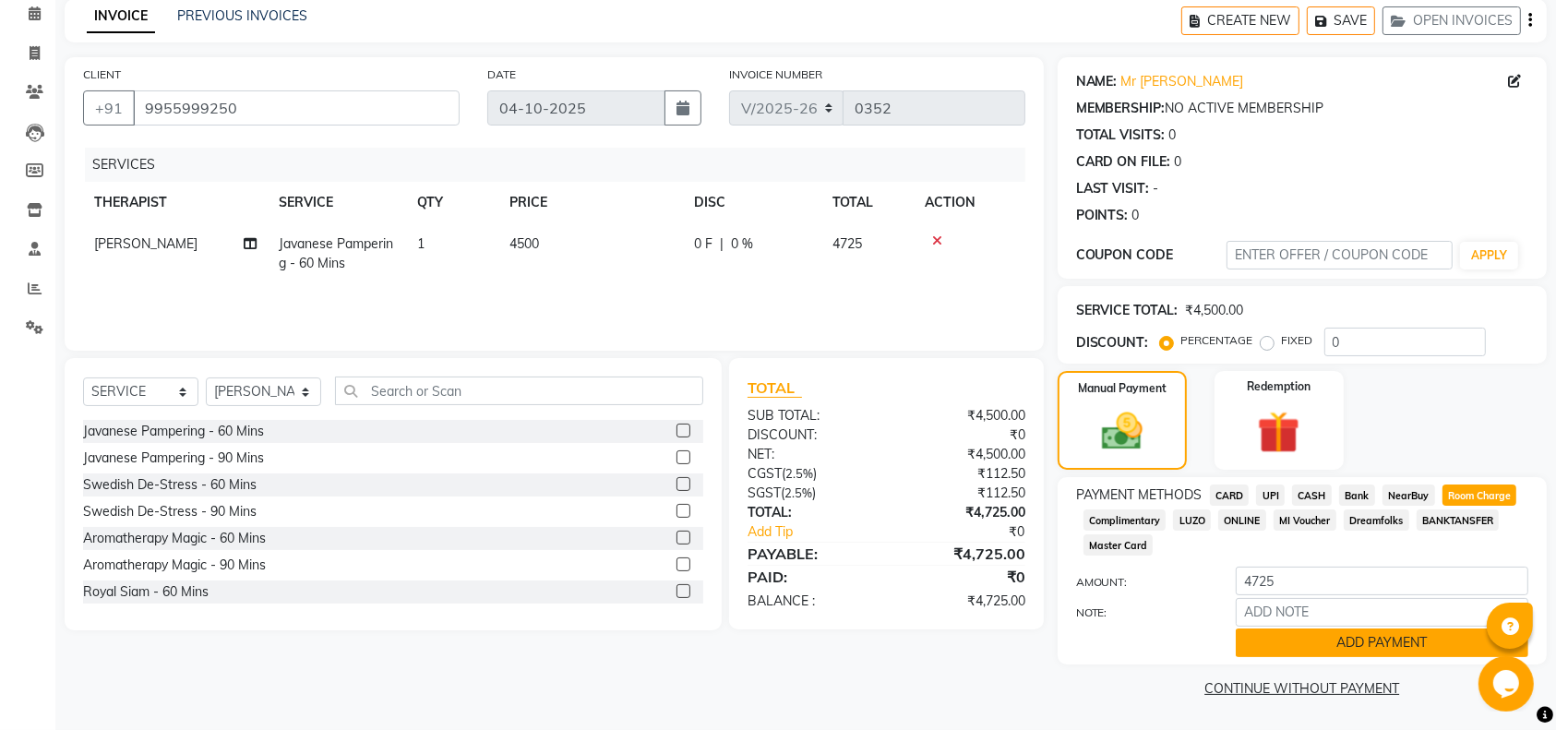
click at [1402, 637] on button "ADD PAYMENT" at bounding box center [1382, 642] width 293 height 29
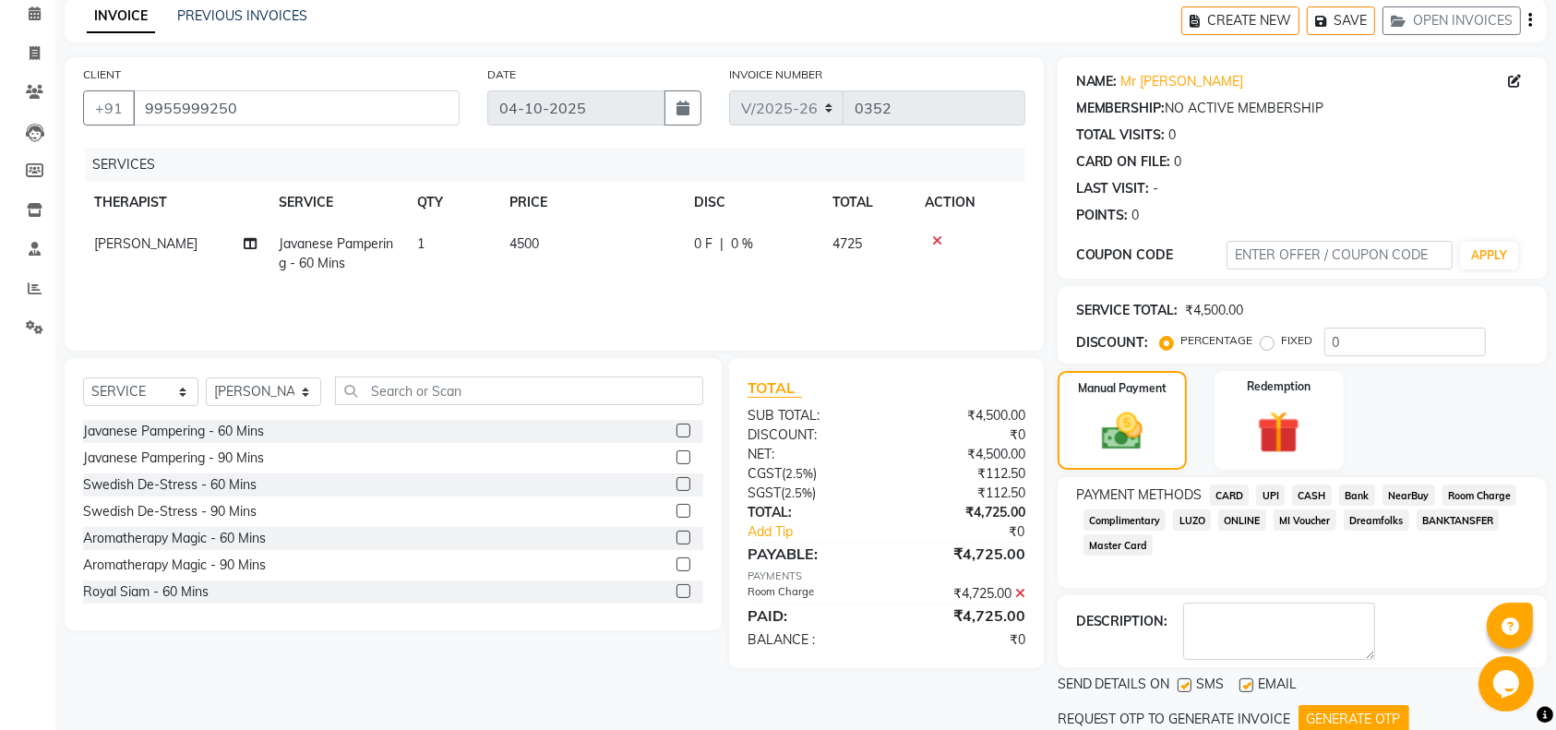
scroll to position [144, 0]
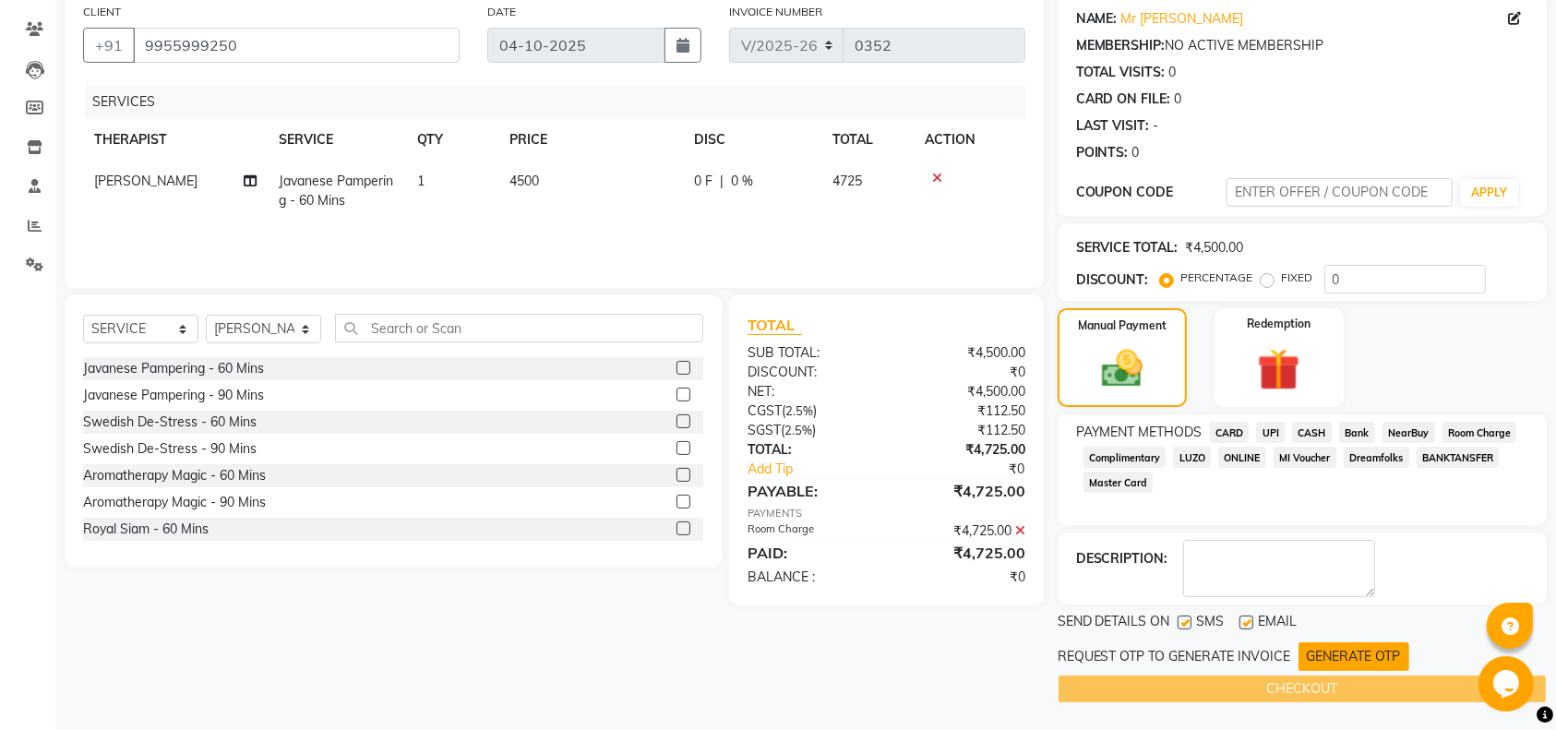
click at [1368, 652] on button "GENERATE OTP" at bounding box center [1353, 656] width 111 height 29
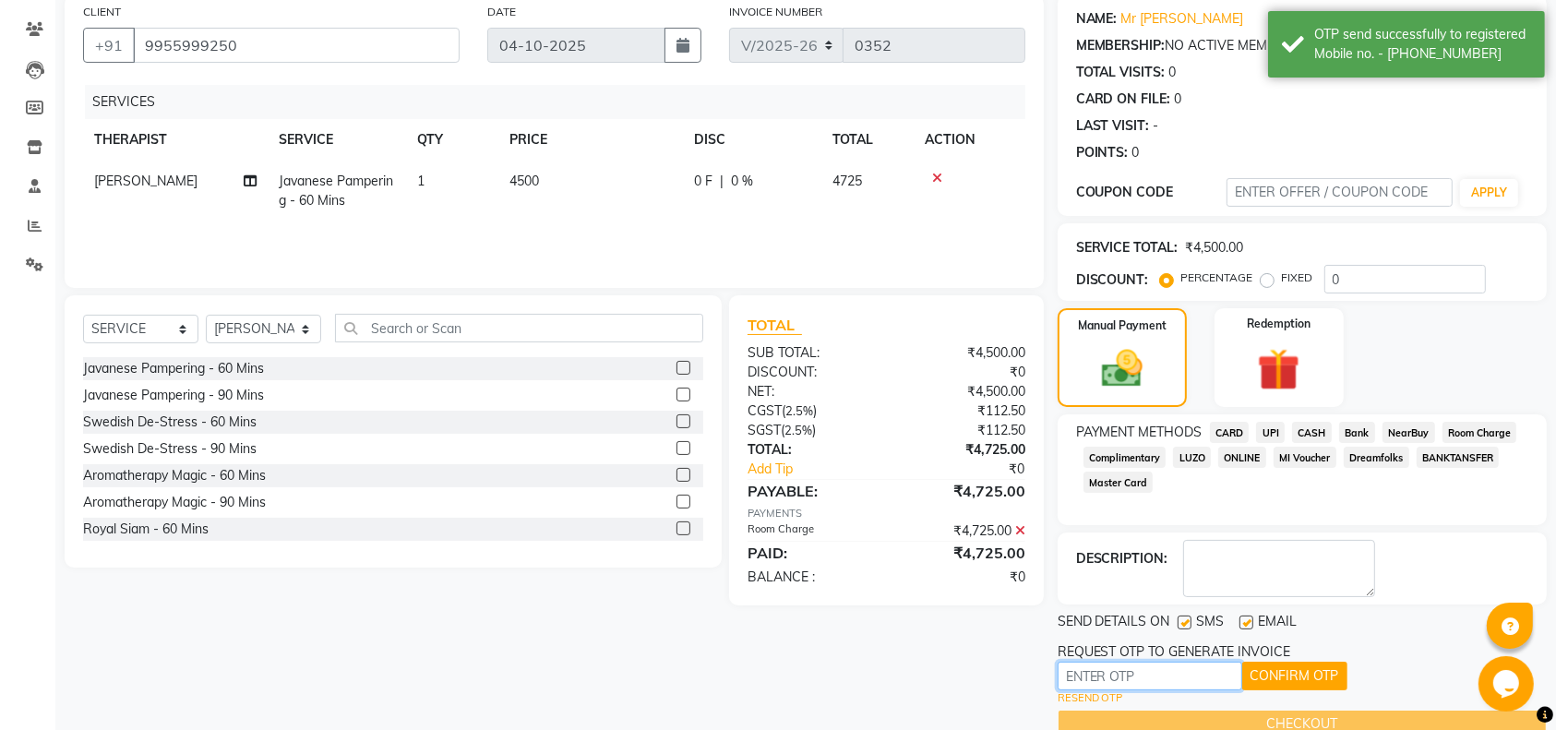
click at [1174, 681] on input "text" at bounding box center [1150, 676] width 185 height 29
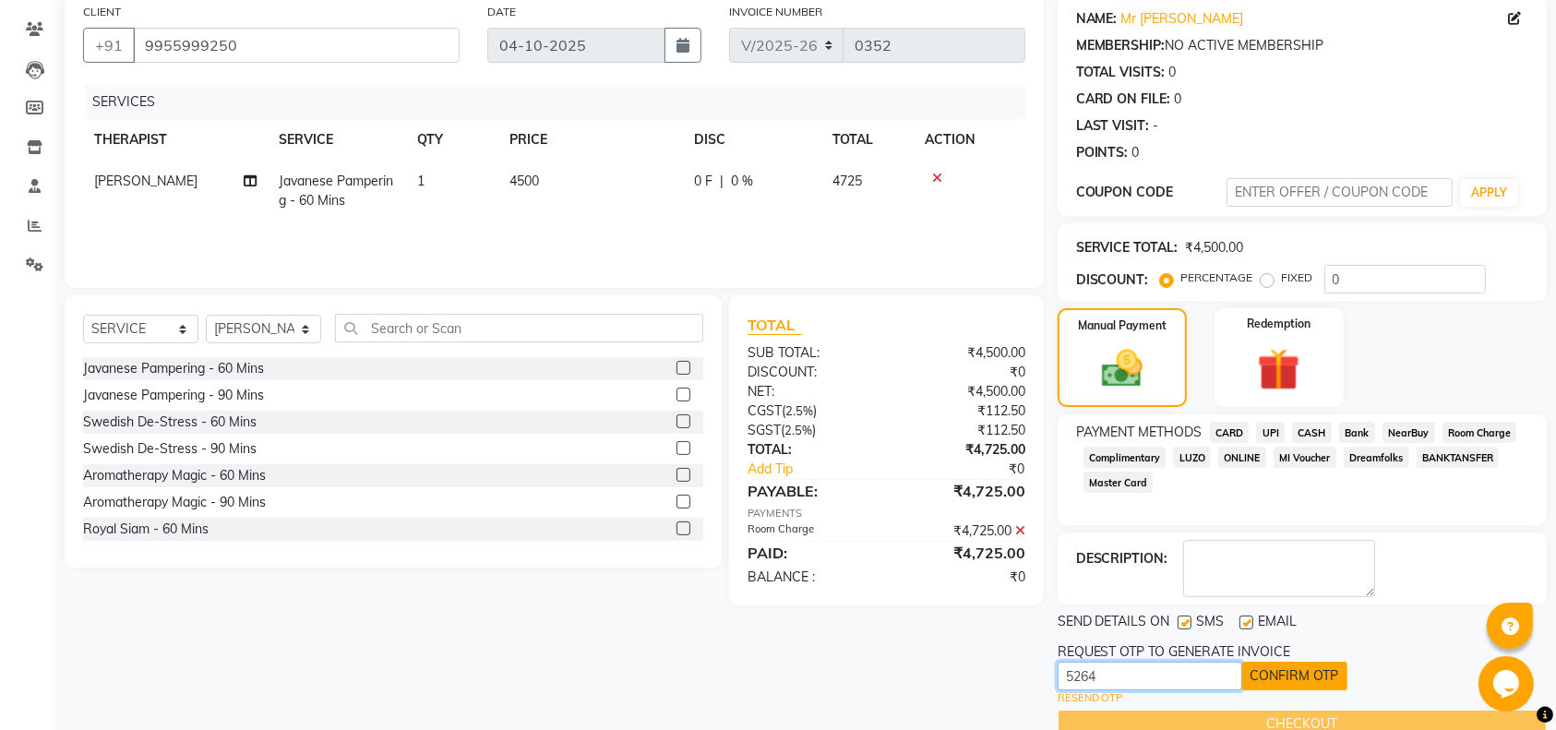
type input "5264"
click at [1292, 678] on button "CONFIRM OTP" at bounding box center [1294, 676] width 105 height 29
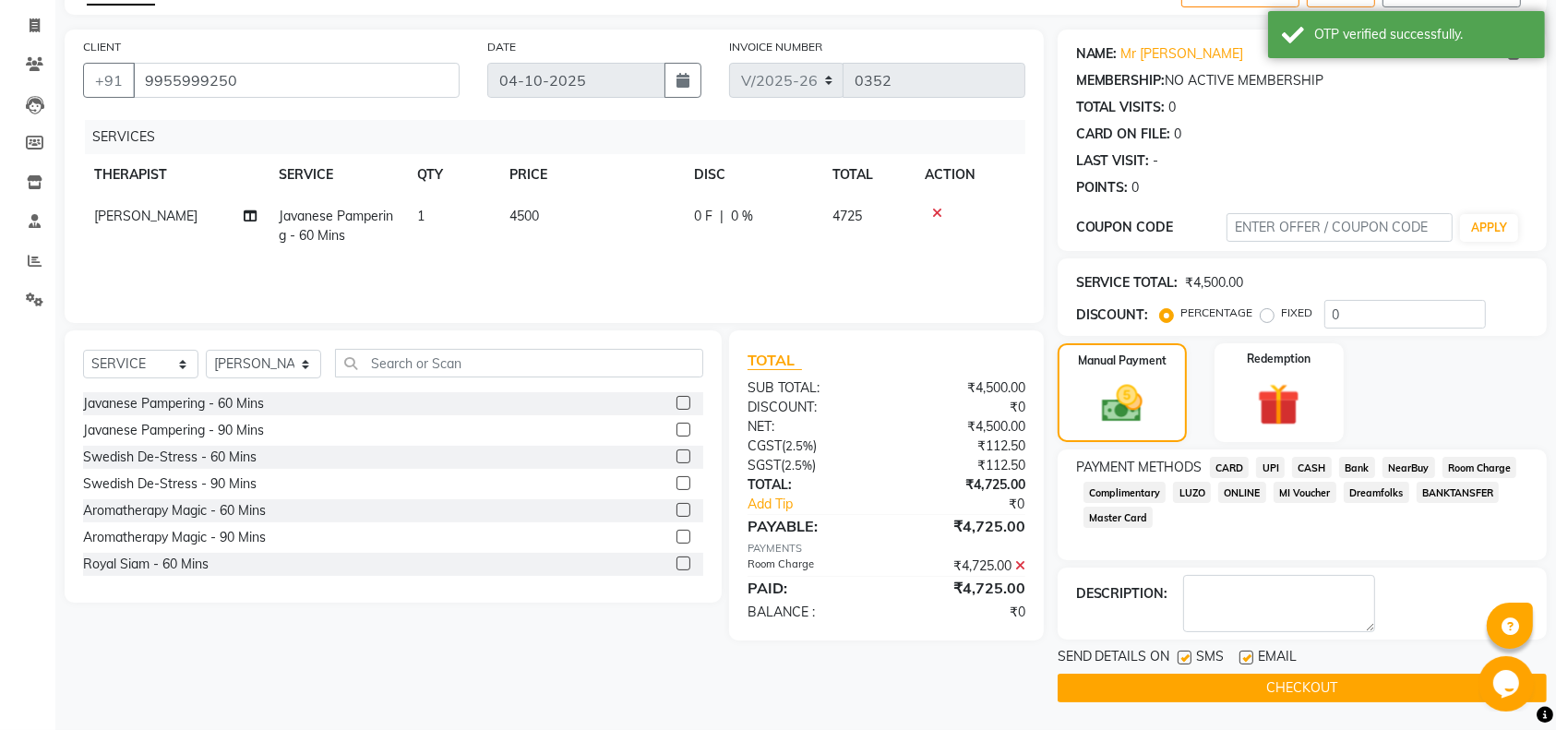
scroll to position [108, 0]
click at [1286, 693] on button "CHECKOUT" at bounding box center [1302, 689] width 489 height 29
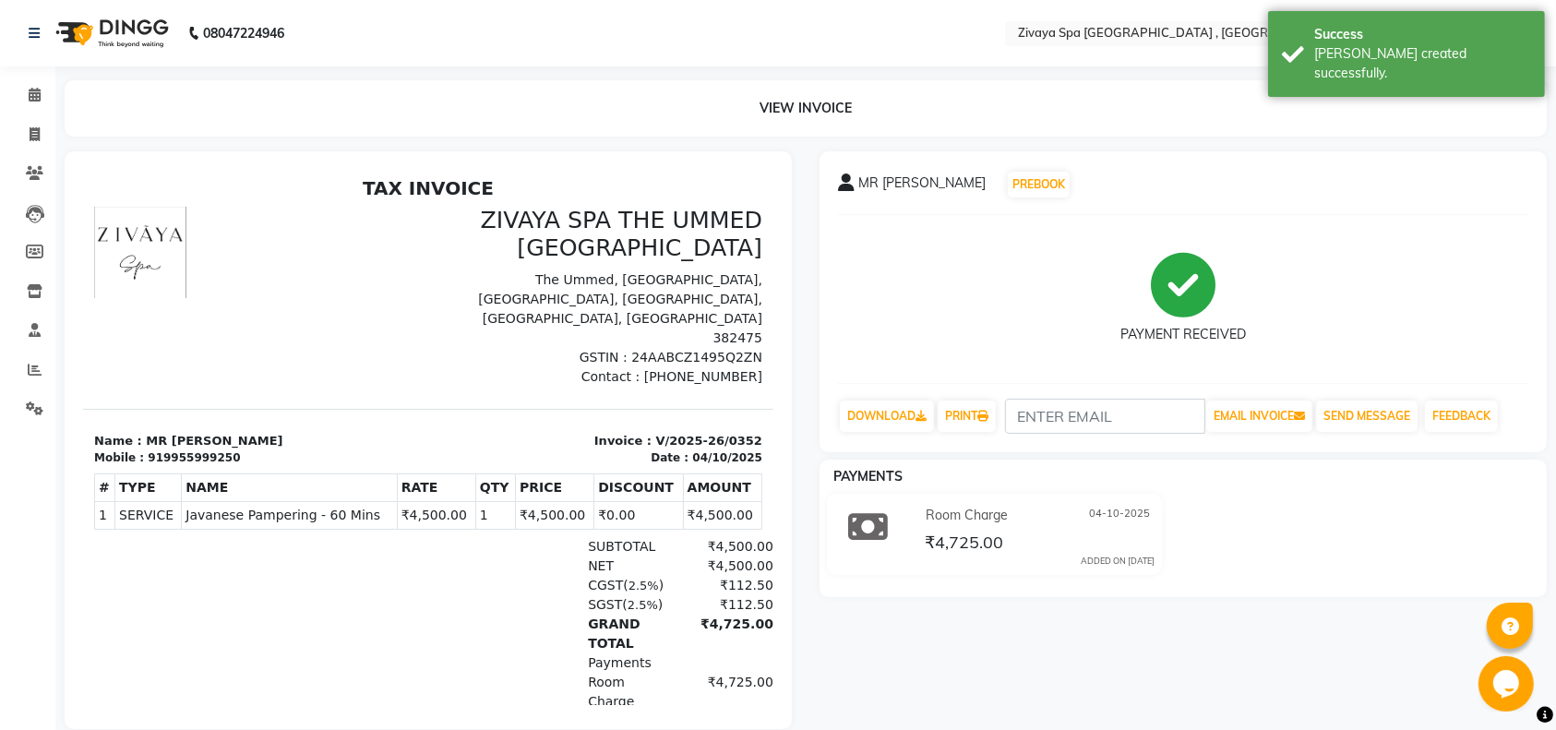
select select "service"
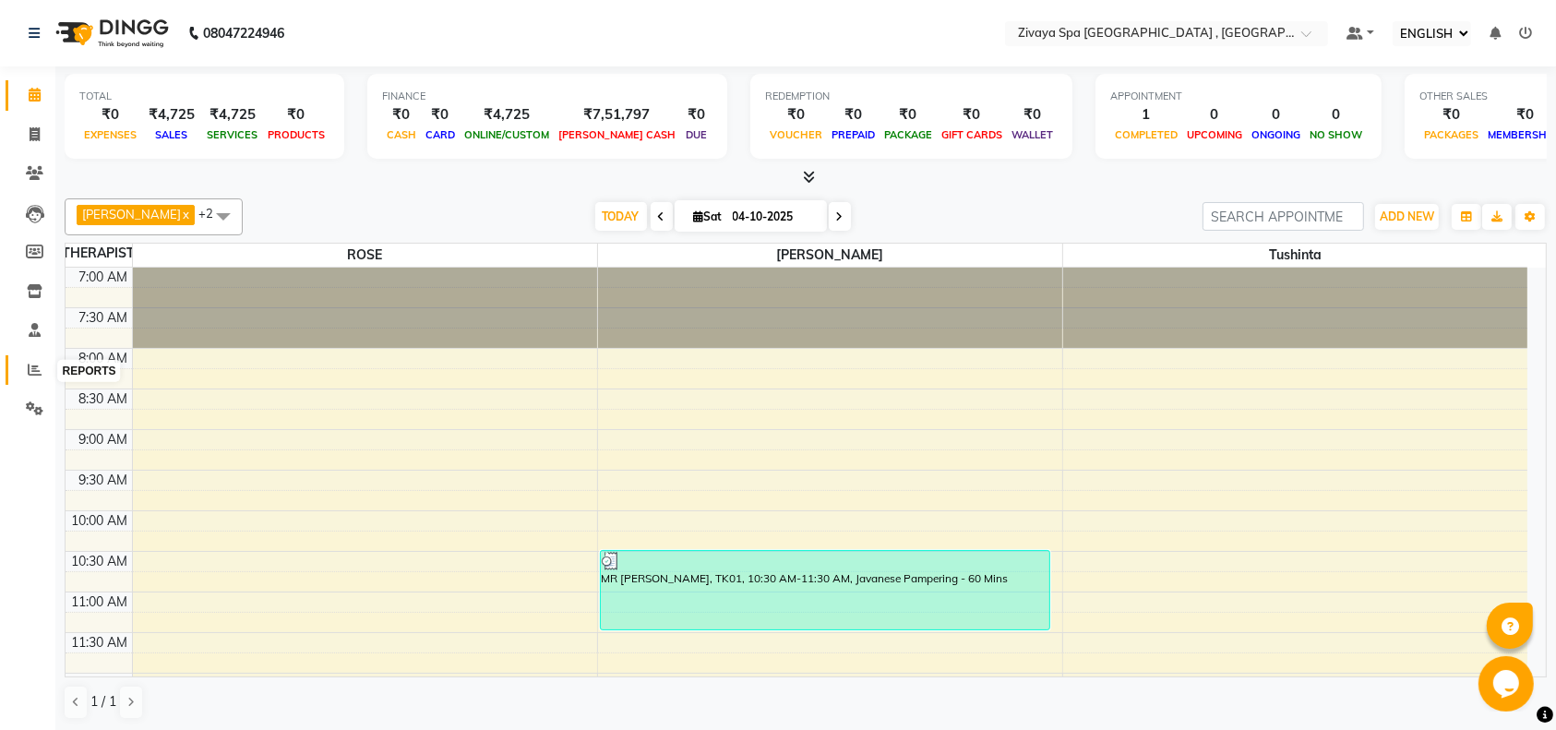
click at [34, 375] on icon at bounding box center [35, 370] width 14 height 14
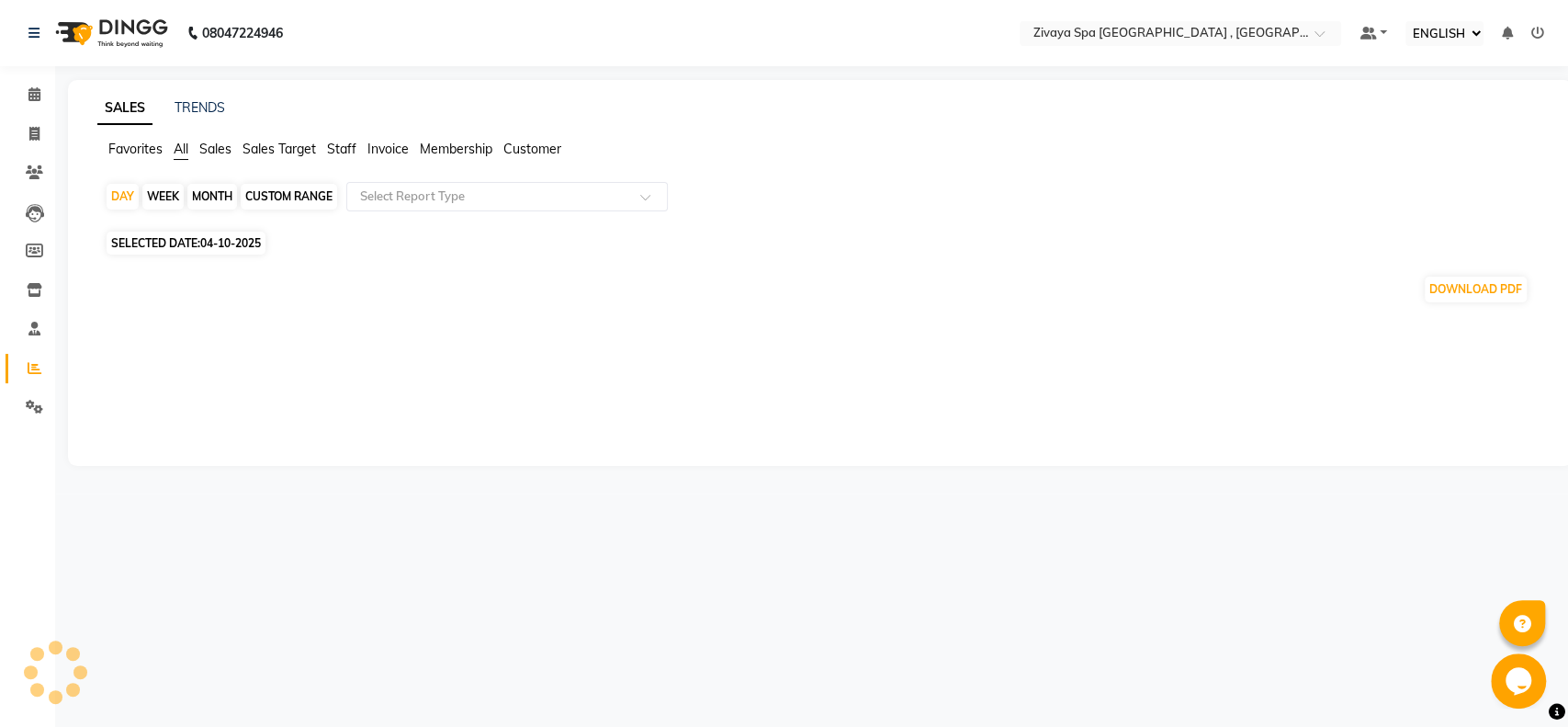
click at [215, 190] on div "MONTH" at bounding box center [212, 197] width 50 height 26
select select "10"
select select "2025"
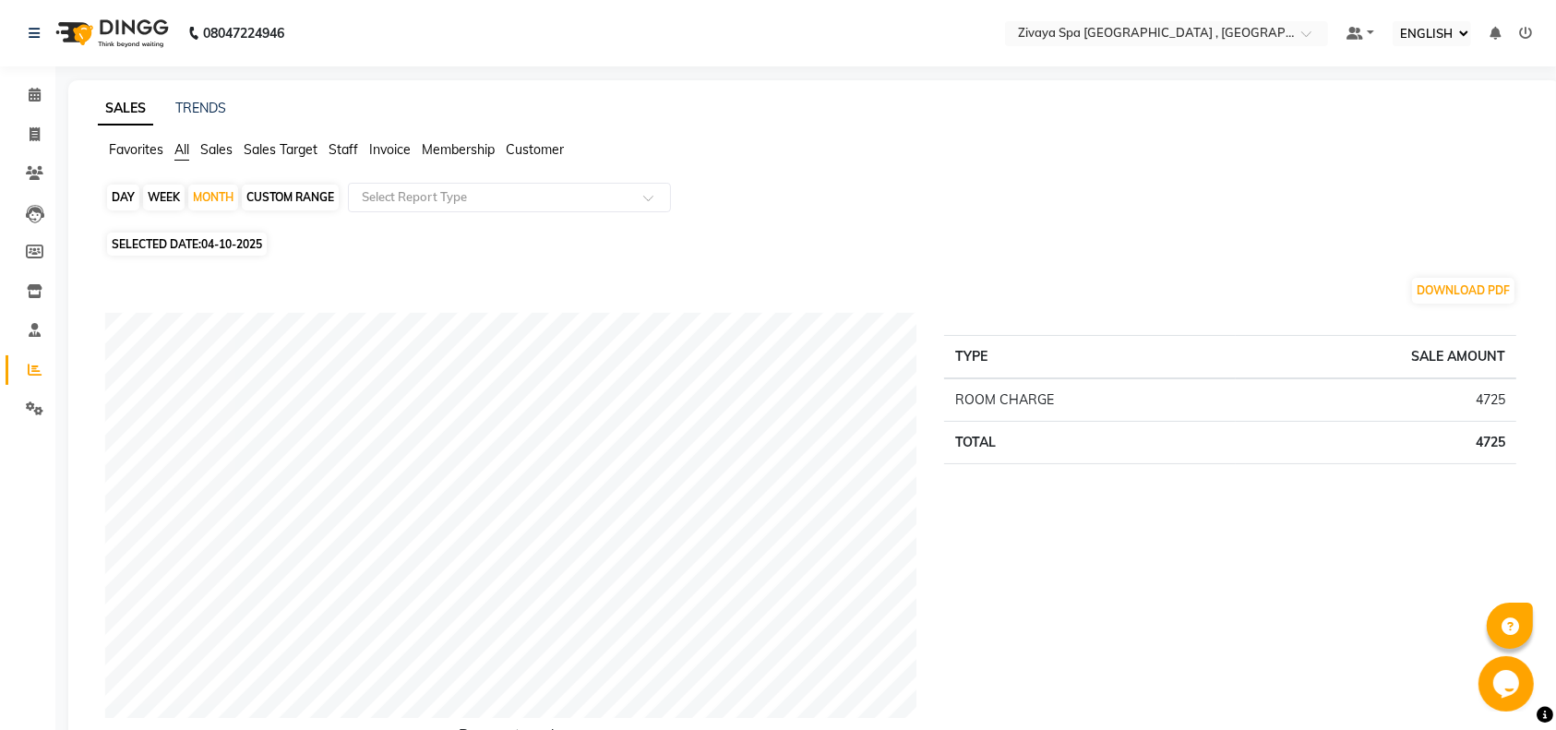
click at [168, 196] on div "WEEK" at bounding box center [164, 198] width 42 height 26
select select "10"
select select "2025"
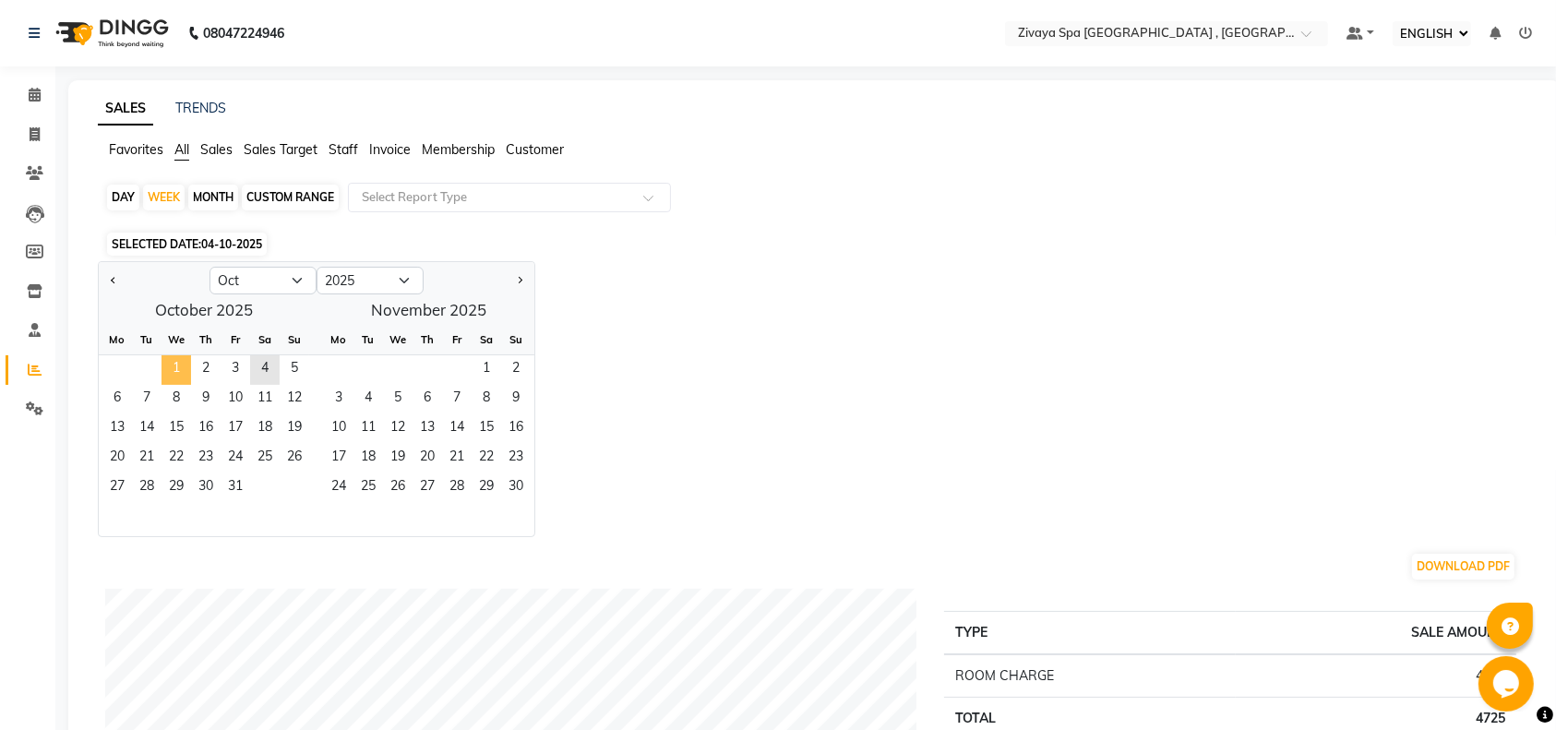
click at [170, 362] on span "1" at bounding box center [176, 370] width 30 height 30
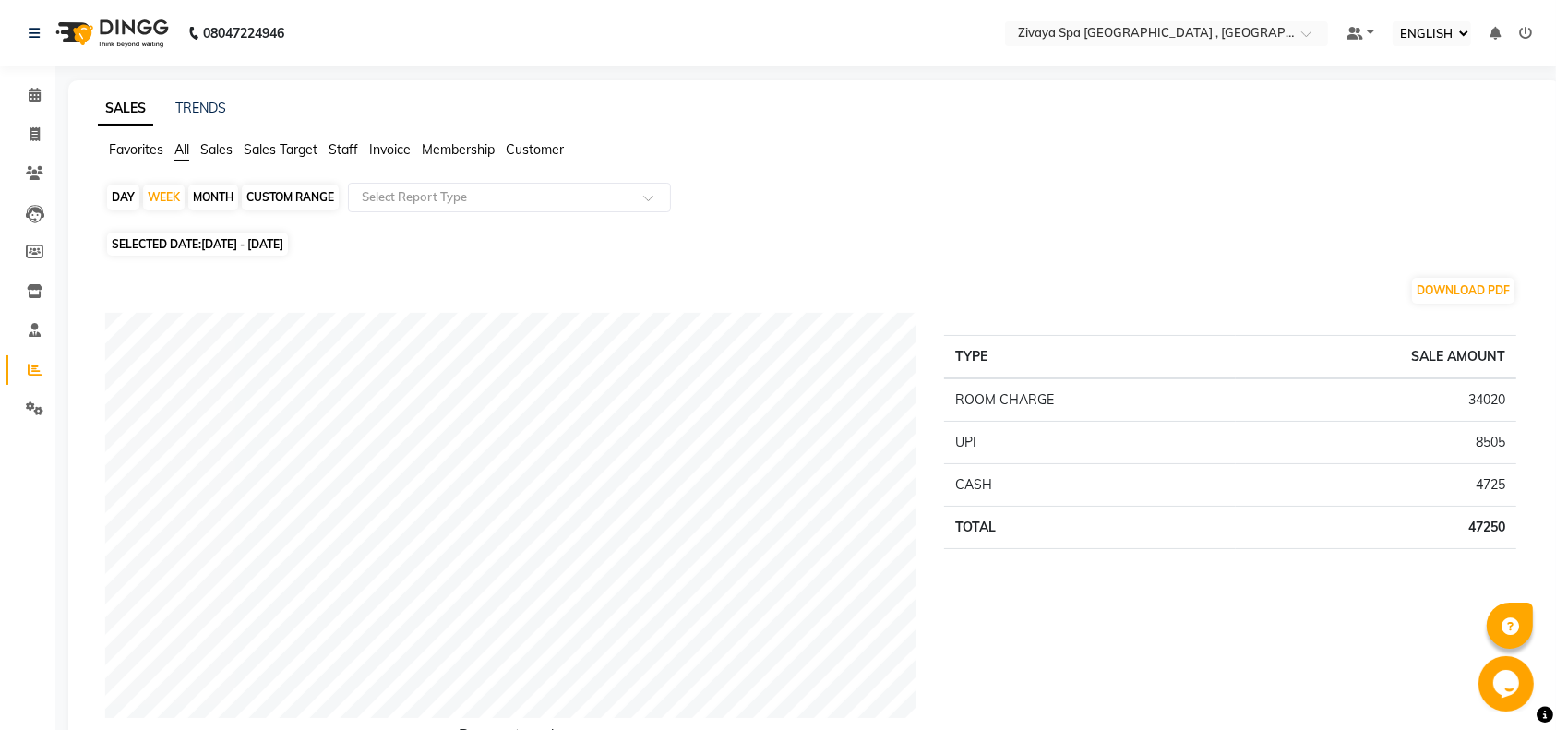
scroll to position [638, 0]
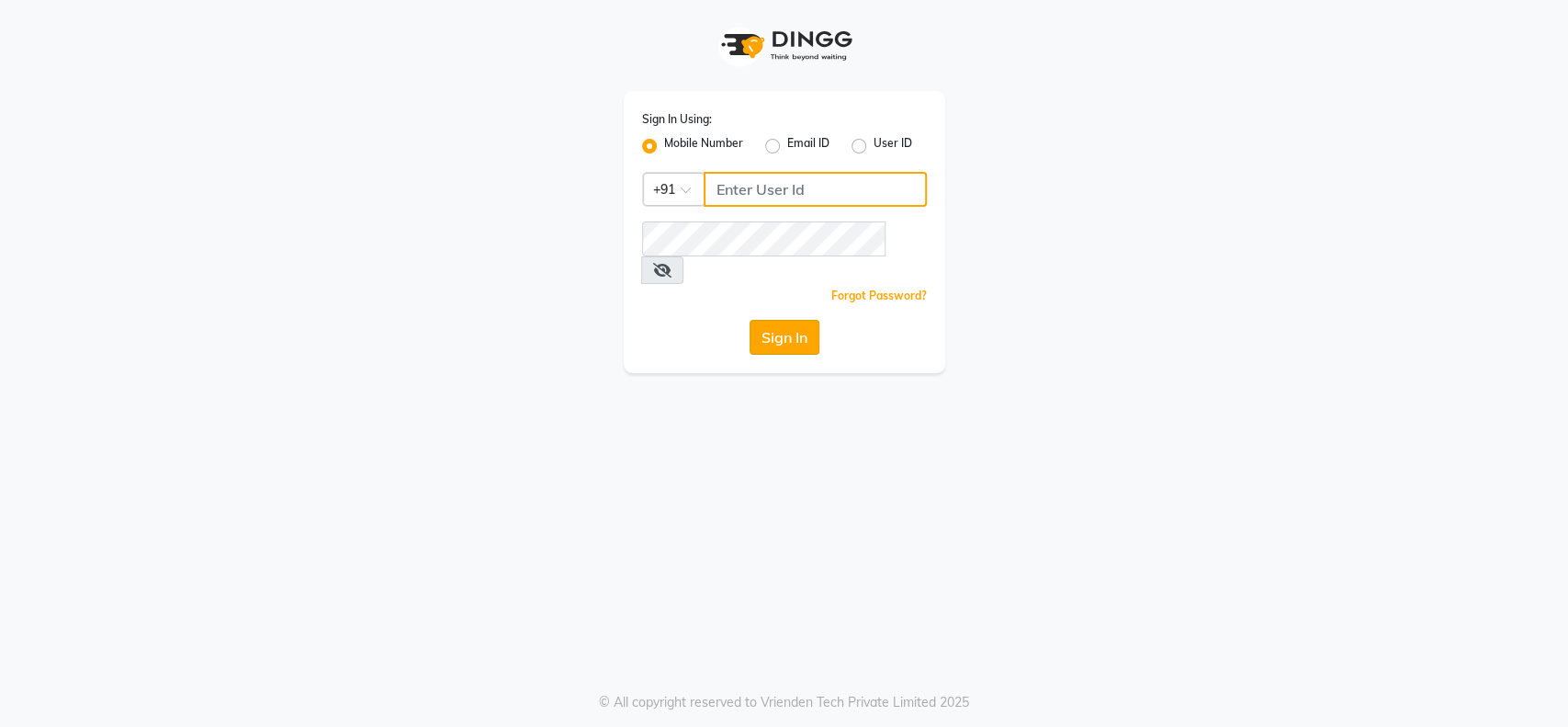
type input "9302628058"
click at [784, 320] on button "Sign In" at bounding box center [784, 337] width 70 height 35
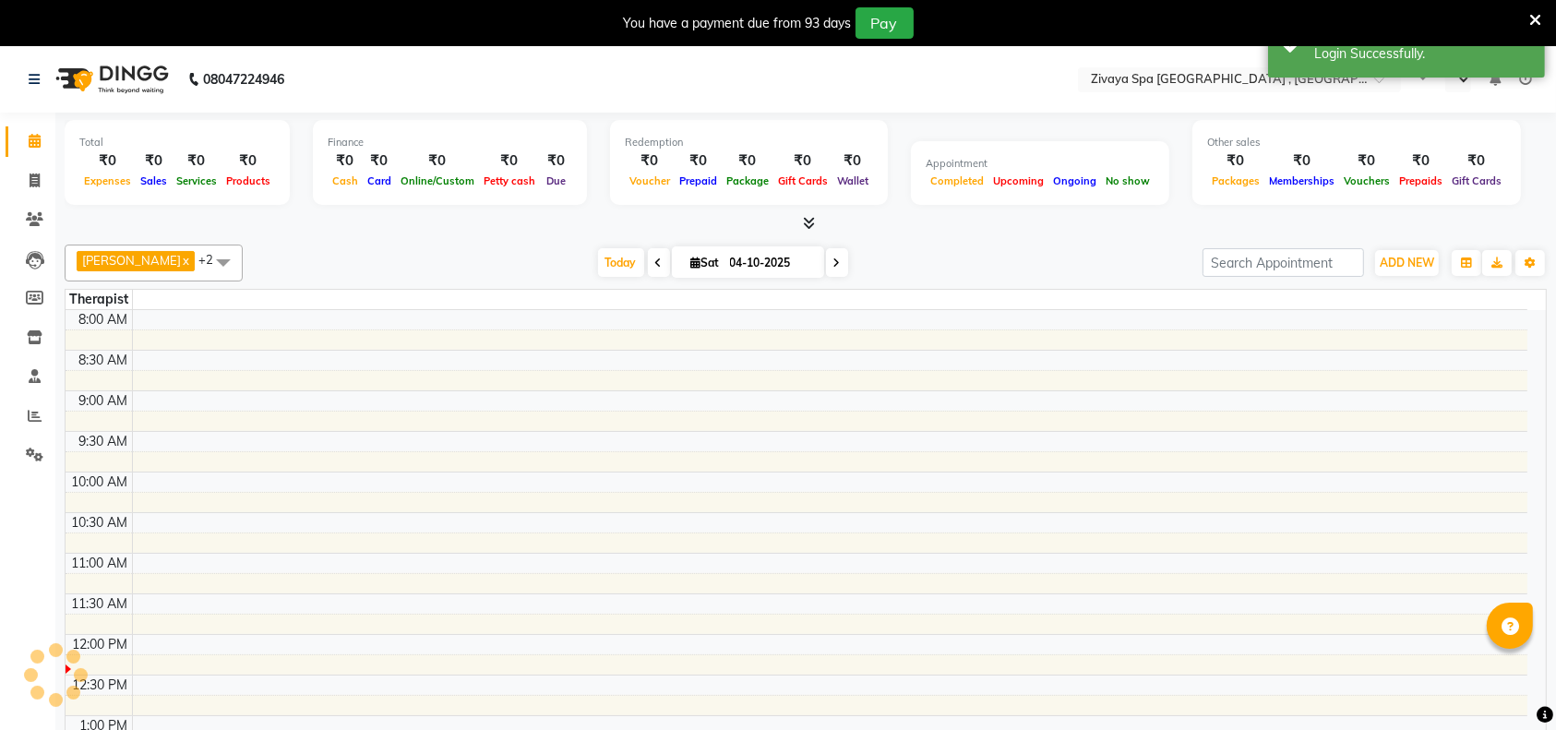
select select "en"
